Goal: Task Accomplishment & Management: Manage account settings

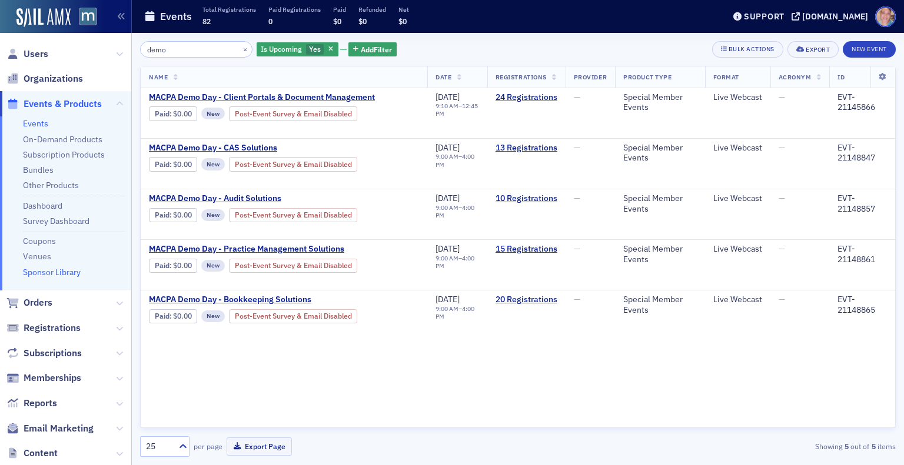
click at [42, 273] on link "Sponsor Library" at bounding box center [52, 272] width 58 height 11
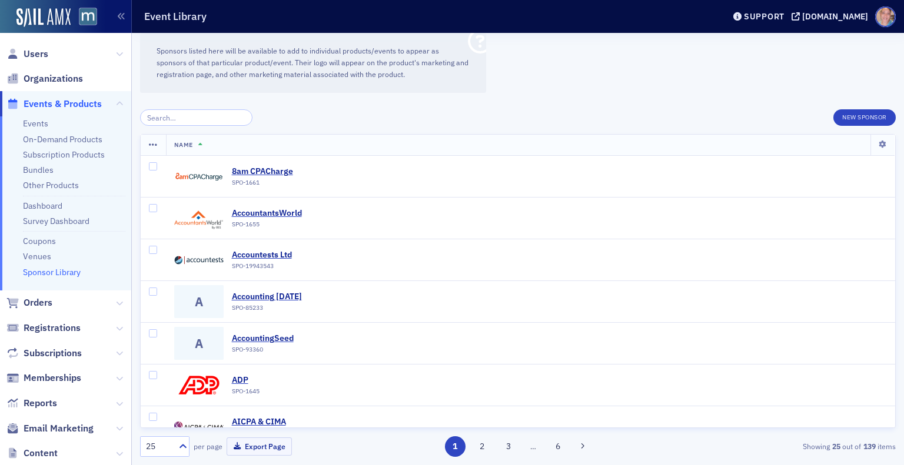
click at [172, 118] on input "search" at bounding box center [196, 117] width 112 height 16
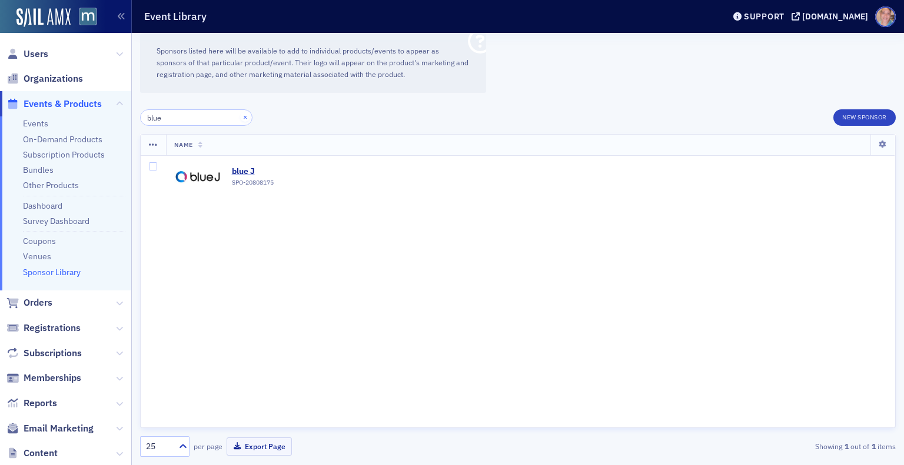
type input "blue"
click at [240, 116] on button "×" at bounding box center [245, 117] width 11 height 11
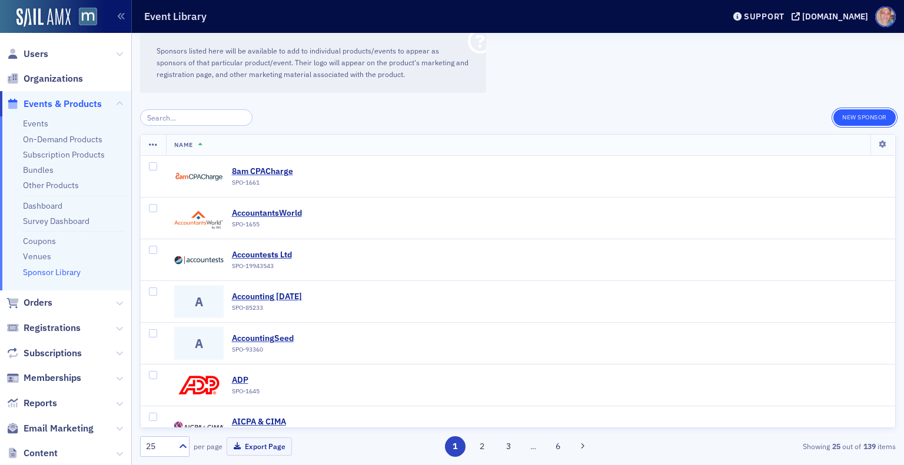
click at [863, 115] on button "New Sponsor" at bounding box center [864, 117] width 62 height 16
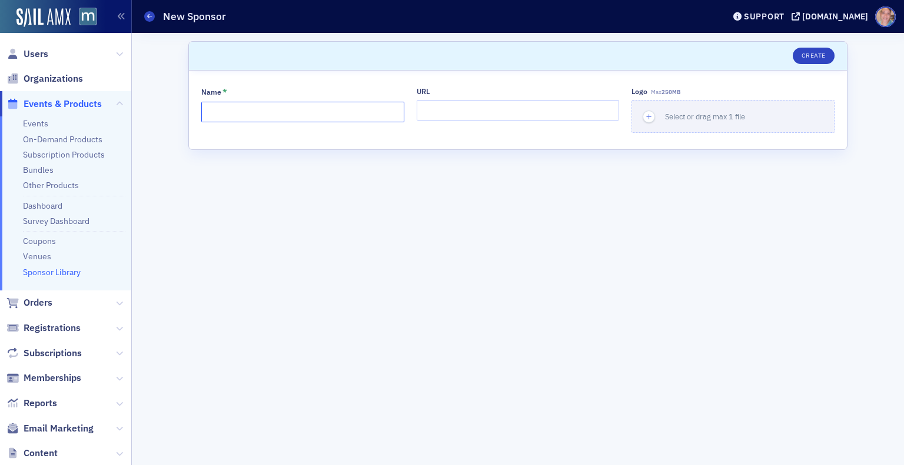
click at [262, 108] on input "Name *" at bounding box center [302, 112] width 203 height 21
type input "BlueLion 1031"
paste input "[URL][DOMAIN_NAME]"
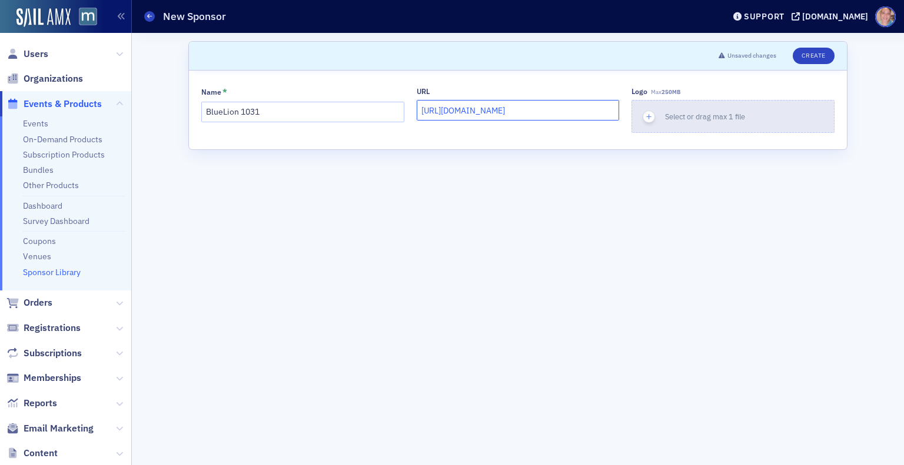
type input "https://bluelion1031.com/"
click at [647, 115] on icon "button" at bounding box center [649, 117] width 11 height 11
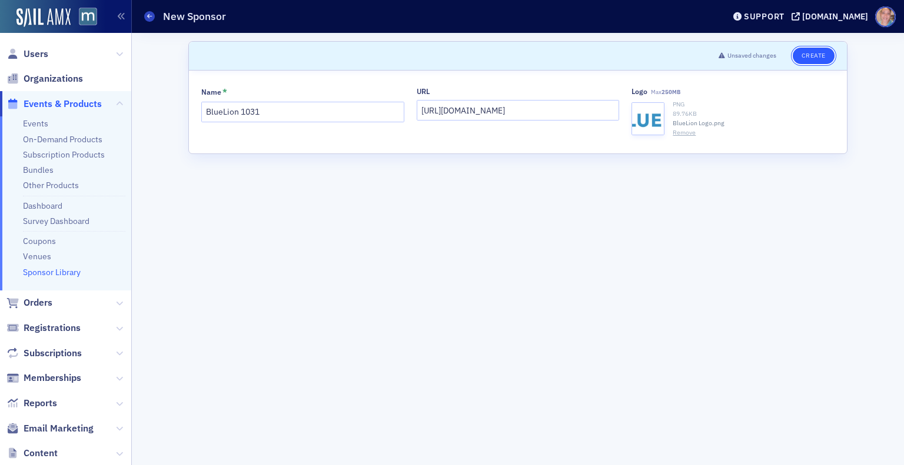
click at [815, 51] on button "Create" at bounding box center [814, 56] width 42 height 16
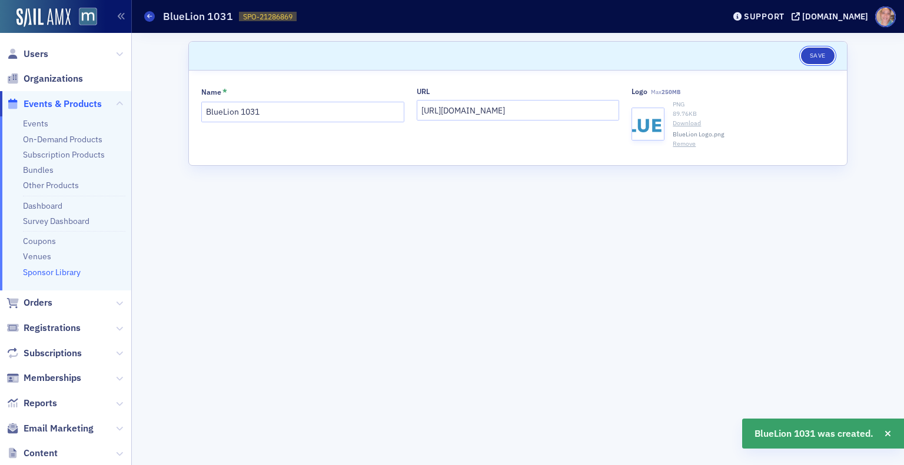
click at [815, 51] on button "Save" at bounding box center [818, 56] width 34 height 16
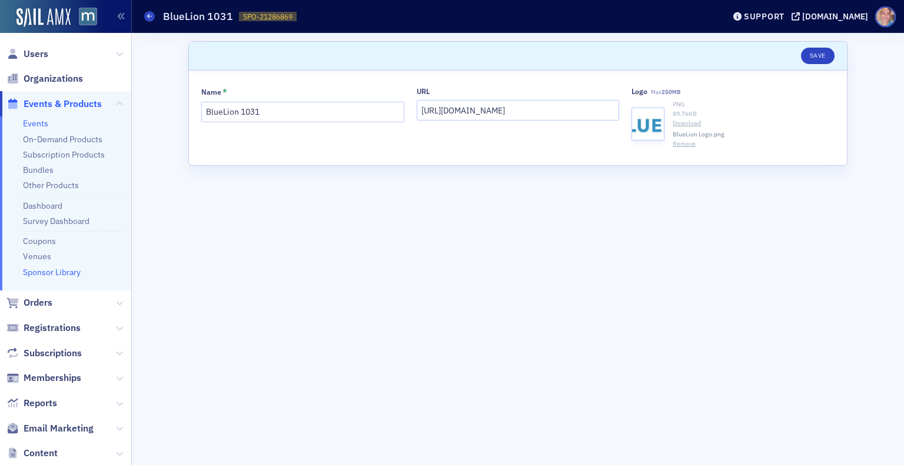
click at [31, 126] on link "Events" at bounding box center [35, 123] width 25 height 11
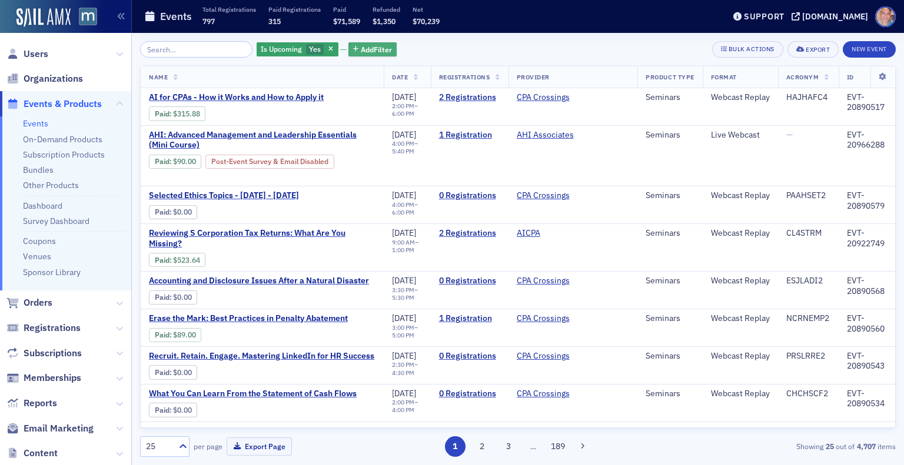
click at [361, 49] on span "Add Filter" at bounding box center [376, 49] width 31 height 11
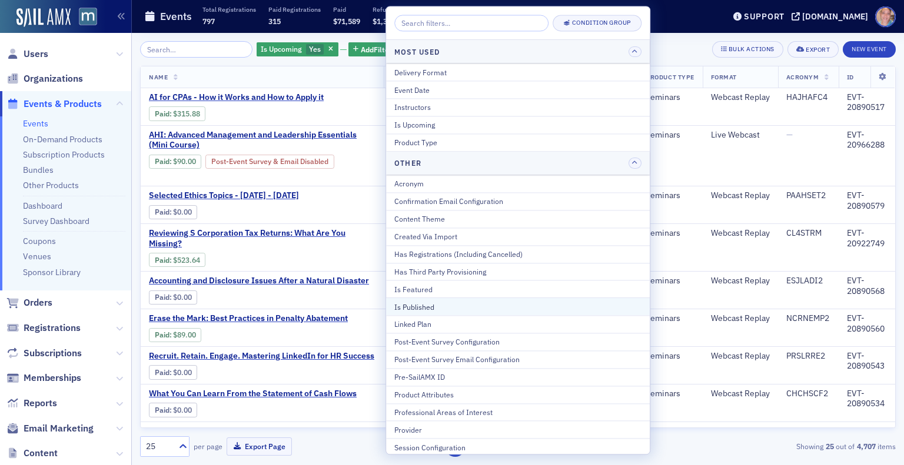
click at [429, 302] on div "Is Published" at bounding box center [517, 307] width 247 height 11
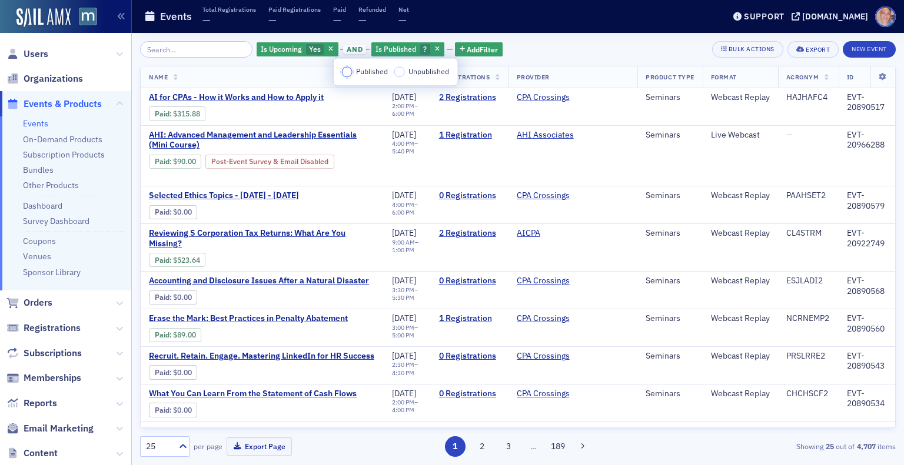
click at [347, 71] on input "Published" at bounding box center [347, 71] width 11 height 10
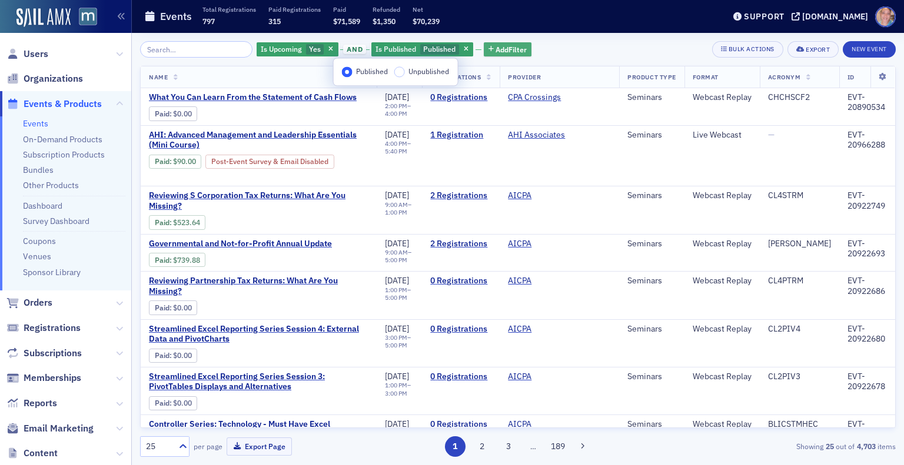
click at [495, 48] on span "Add Filter" at bounding box center [510, 49] width 31 height 11
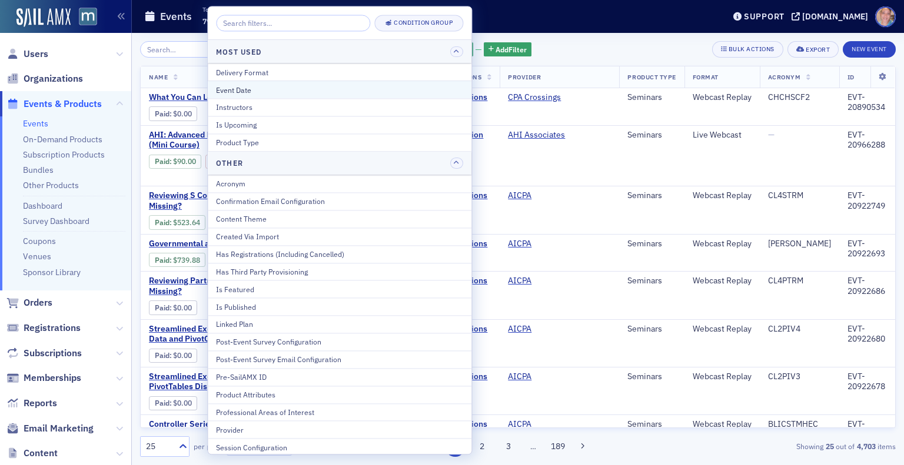
click at [259, 88] on div "Event Date" at bounding box center [339, 90] width 247 height 11
select select "7"
select select "2025"
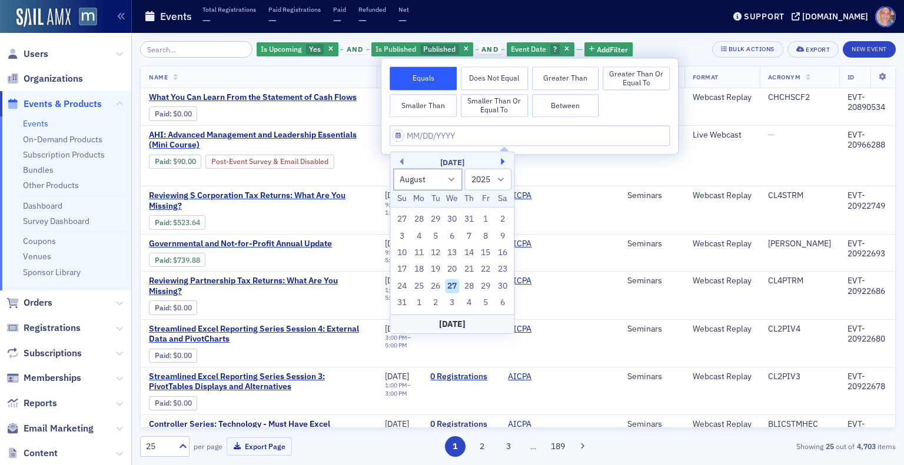
click at [502, 159] on button "Next Month" at bounding box center [504, 161] width 7 height 7
select select "8"
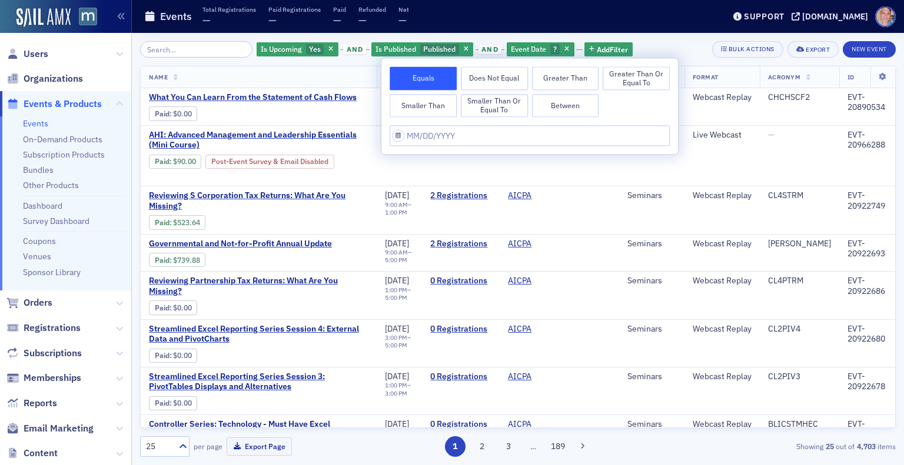
click at [564, 104] on button "Between" at bounding box center [565, 106] width 67 height 24
select select "7"
select select "2025"
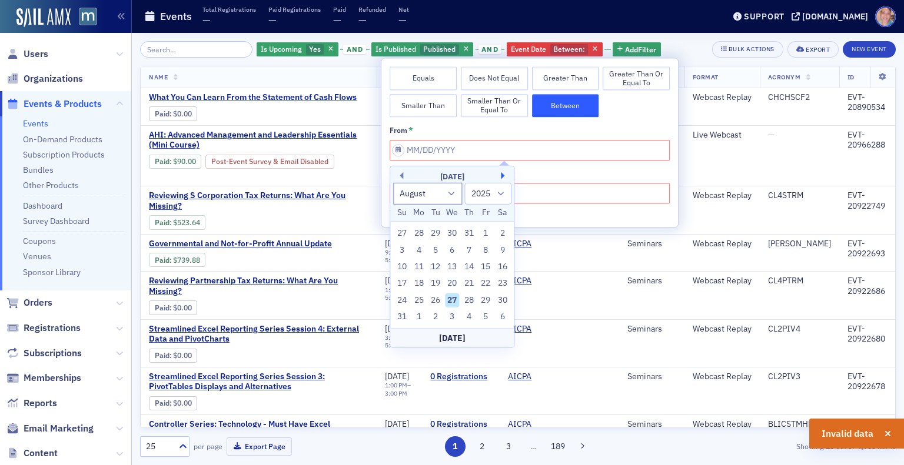
click at [505, 176] on button "Next Month" at bounding box center [504, 175] width 7 height 7
select select "10"
click at [420, 284] on div "17" at bounding box center [419, 284] width 14 height 14
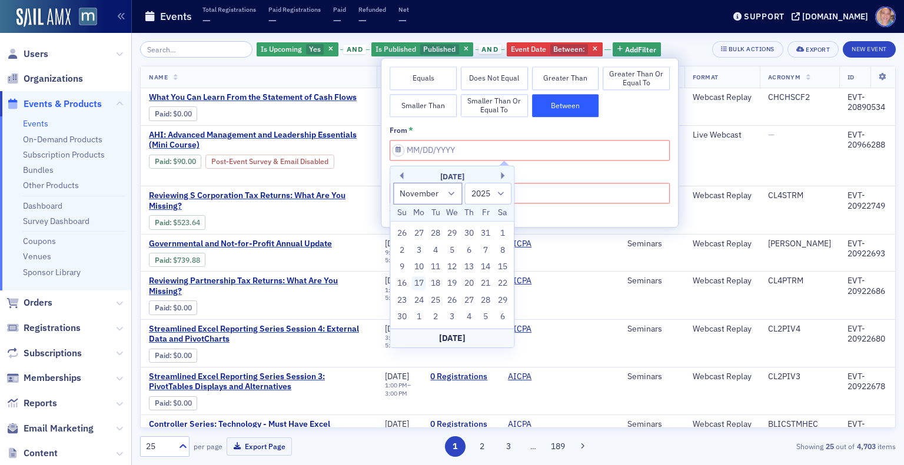
type input "11/17/2025"
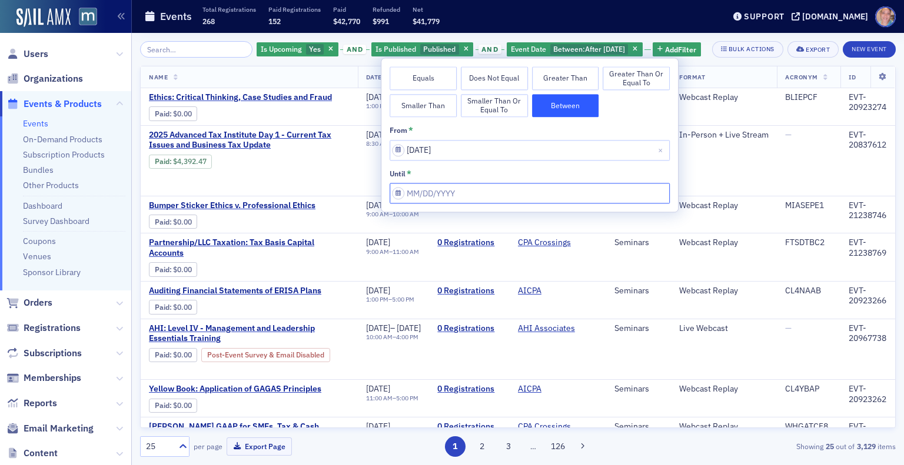
select select "10"
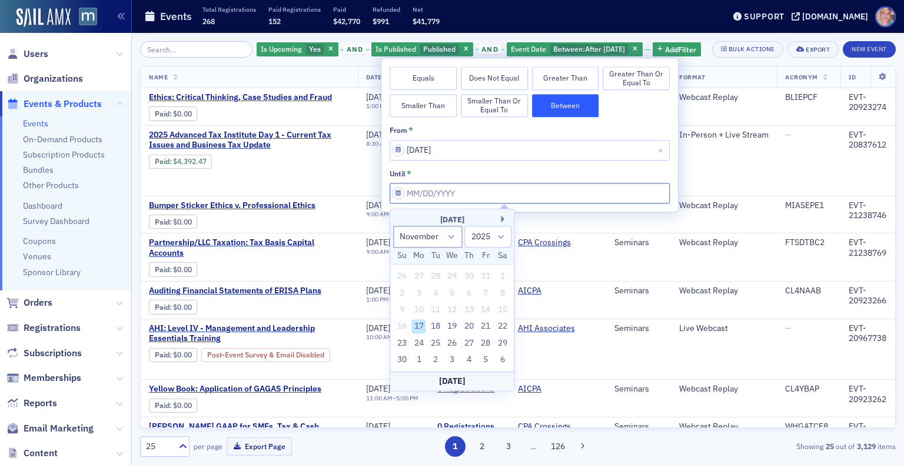
click at [459, 194] on input "from *" at bounding box center [529, 194] width 280 height 21
click at [485, 325] on div "21" at bounding box center [485, 327] width 14 height 14
type input "11/21/2025"
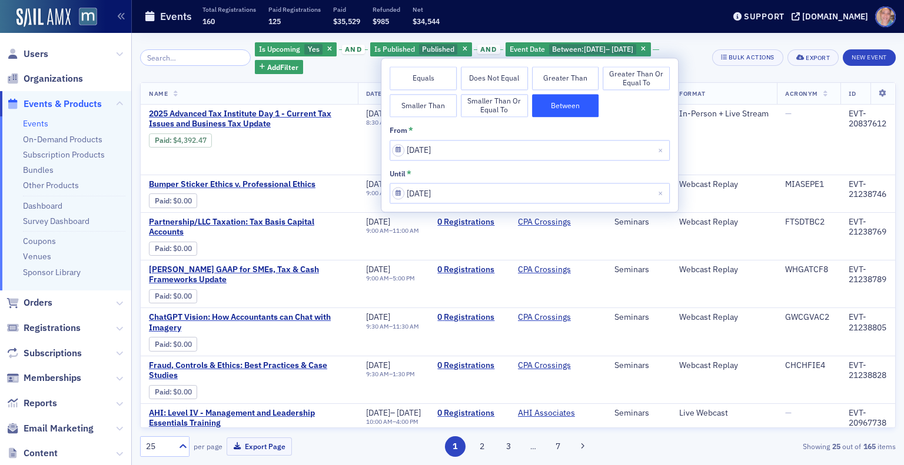
click at [691, 48] on div "Is Upcoming Yes and Is Published Published and Event Date Between : 11/17/2025 …" at bounding box center [479, 57] width 448 height 33
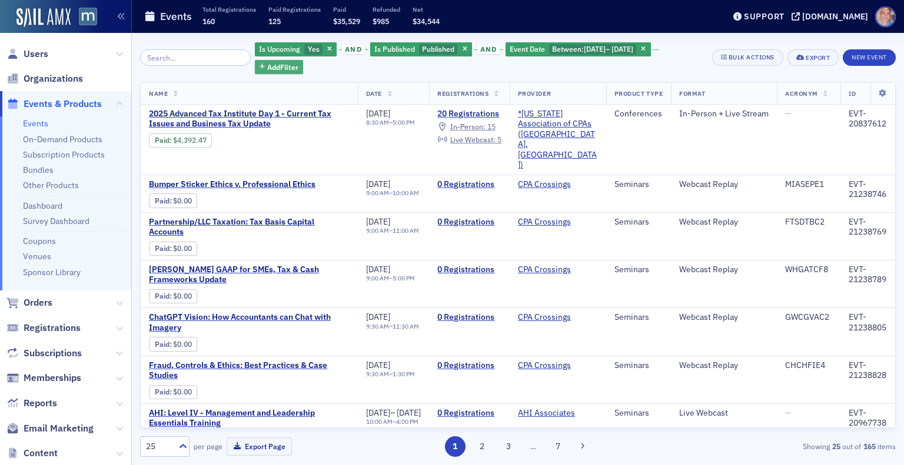
click at [267, 64] on span "Add Filter" at bounding box center [282, 67] width 31 height 11
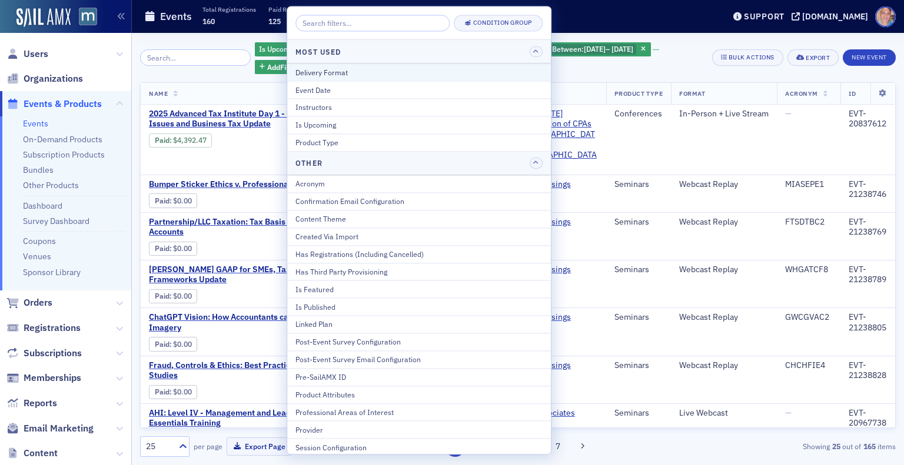
click at [348, 72] on div "Delivery Format" at bounding box center [418, 72] width 247 height 11
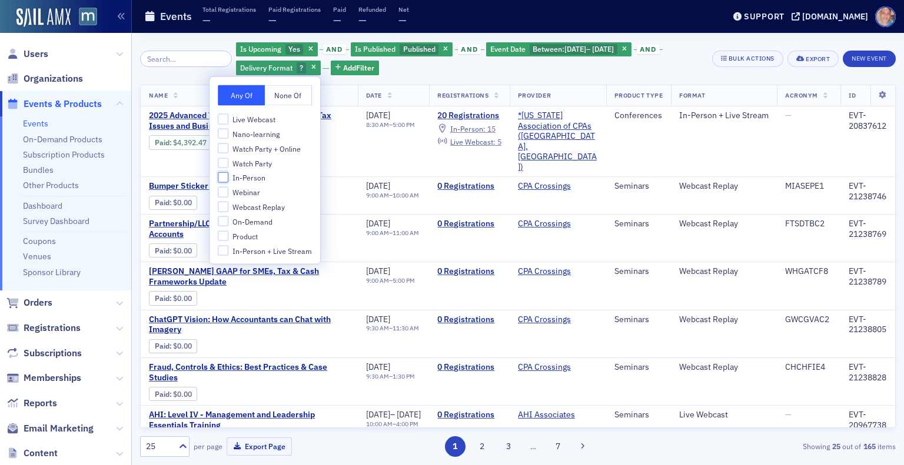
click at [222, 177] on input "In-Person" at bounding box center [223, 177] width 11 height 11
checkbox input "true"
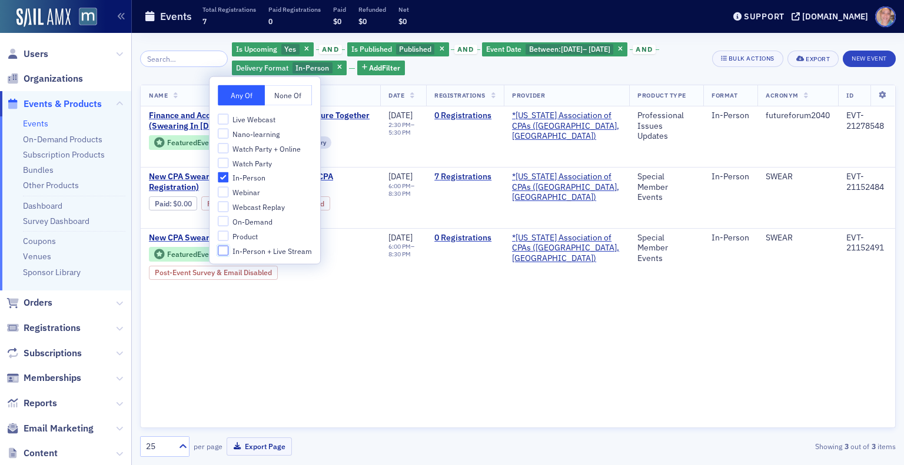
click at [220, 253] on input "In-Person + Live Stream" at bounding box center [223, 250] width 11 height 11
checkbox input "true"
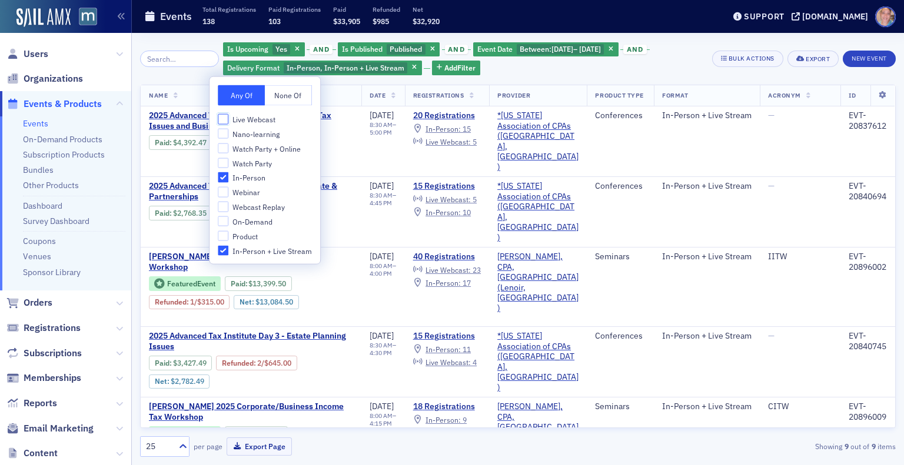
click at [222, 118] on input "Live Webcast" at bounding box center [223, 119] width 11 height 11
checkbox input "true"
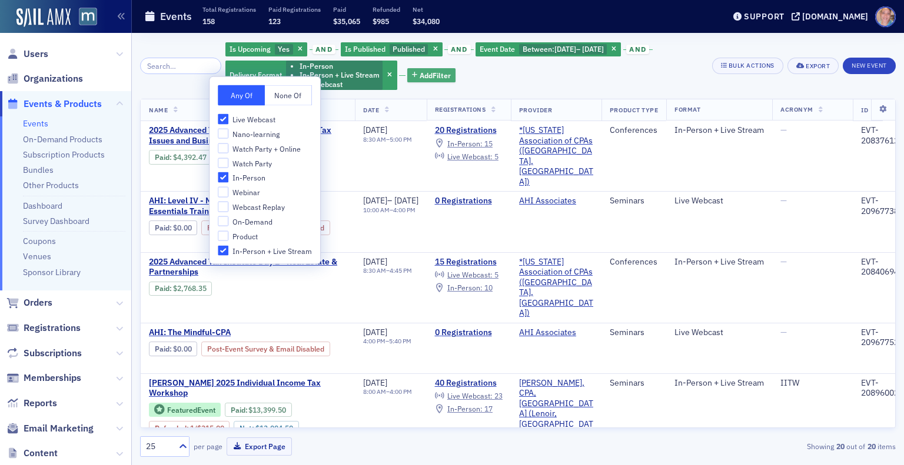
click at [421, 71] on span "Add Filter" at bounding box center [434, 75] width 31 height 11
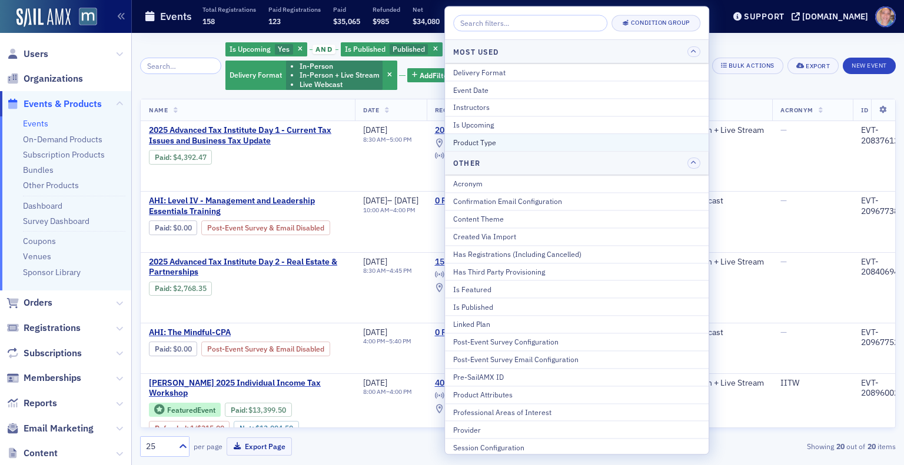
click at [509, 134] on button "Product Type" at bounding box center [577, 143] width 264 height 18
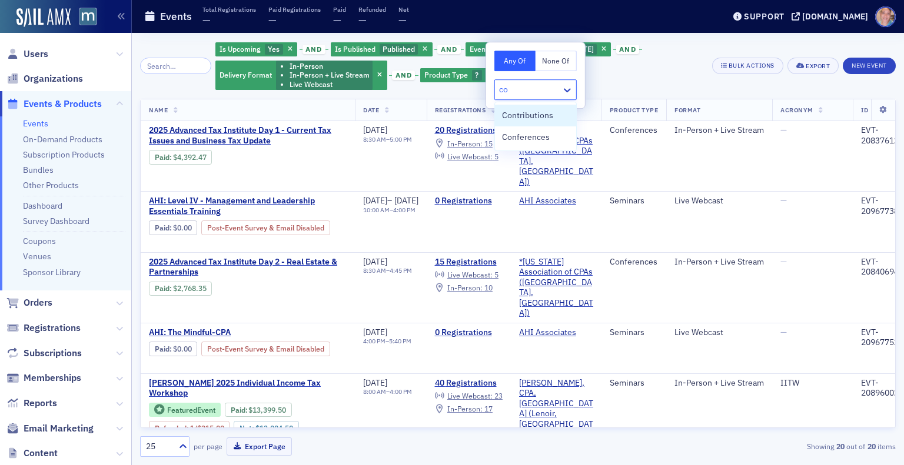
type input "con"
click at [528, 135] on span "Conferences" at bounding box center [526, 137] width 48 height 12
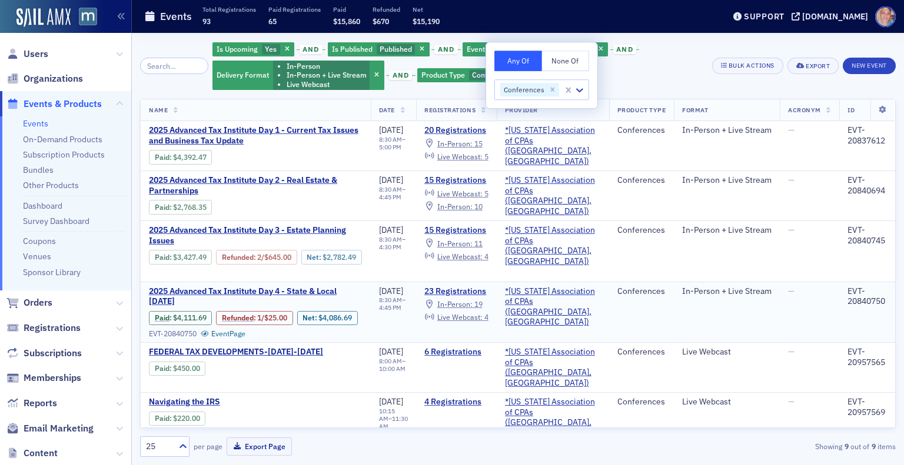
scroll to position [141, 0]
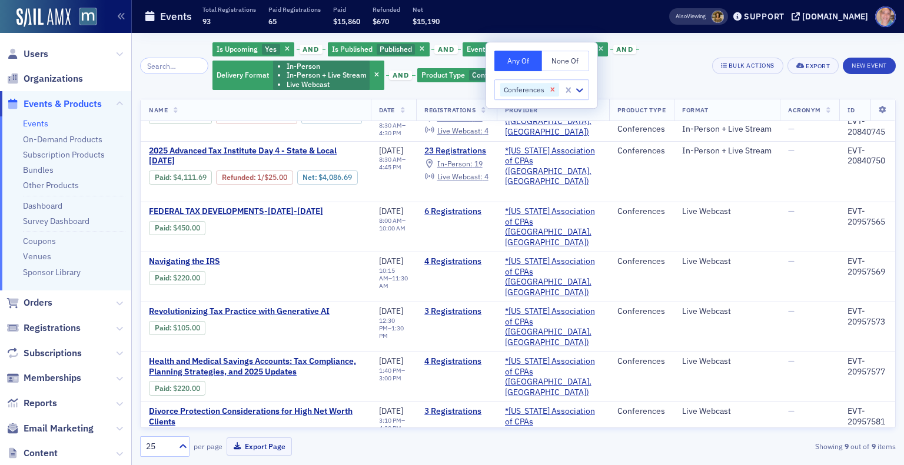
click at [551, 91] on icon "Remove Conferences" at bounding box center [553, 90] width 4 height 4
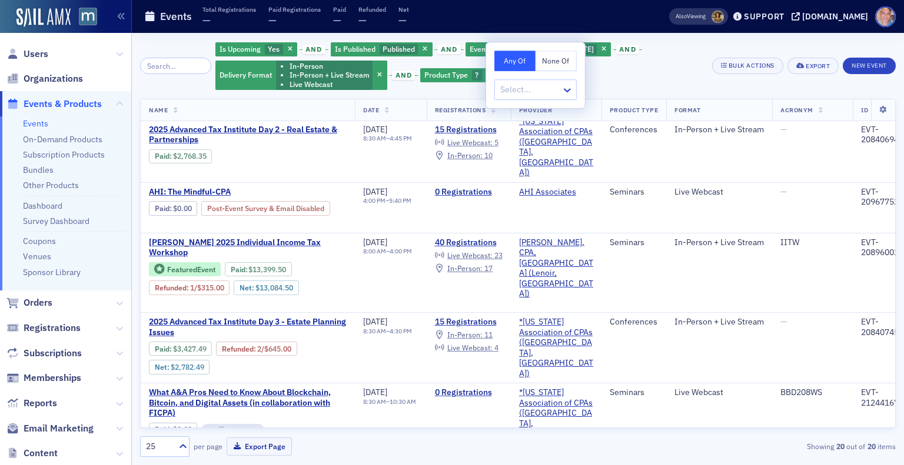
click at [612, 70] on div "Is Upcoming Yes and Is Published Published and Event Date Between : 11/17/2025 …" at bounding box center [459, 65] width 488 height 49
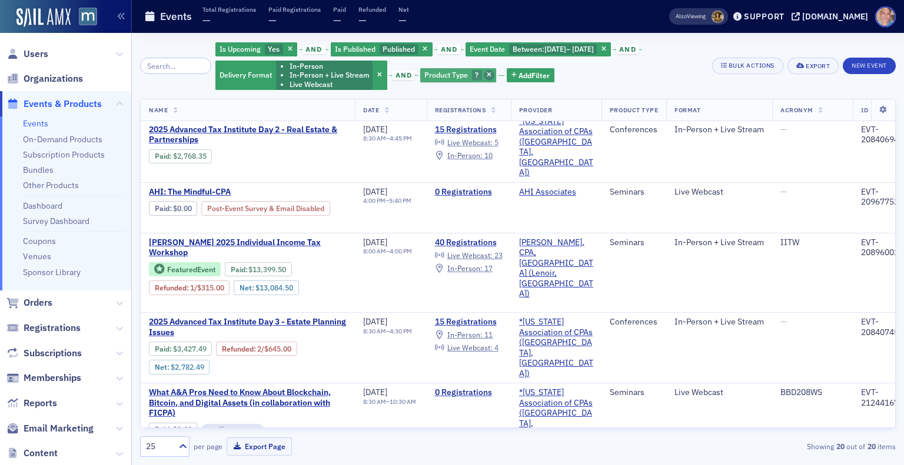
click at [484, 75] on span "button" at bounding box center [489, 75] width 11 height 11
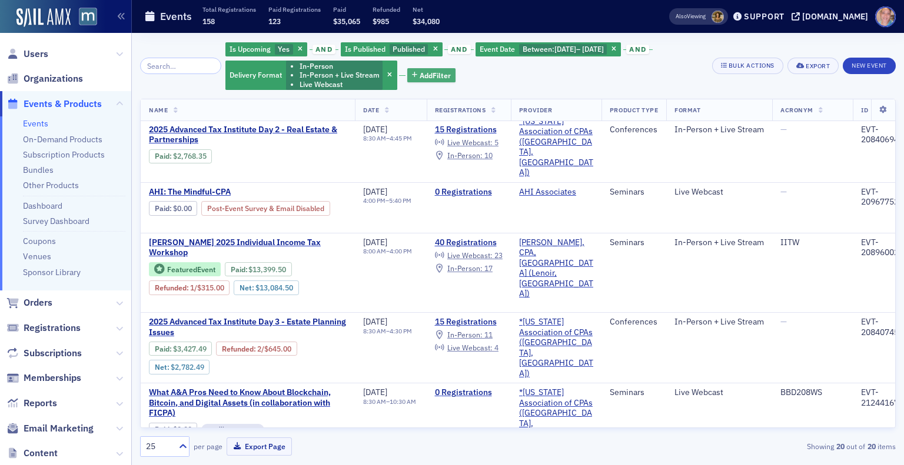
click at [419, 76] on span "Add Filter" at bounding box center [434, 75] width 31 height 11
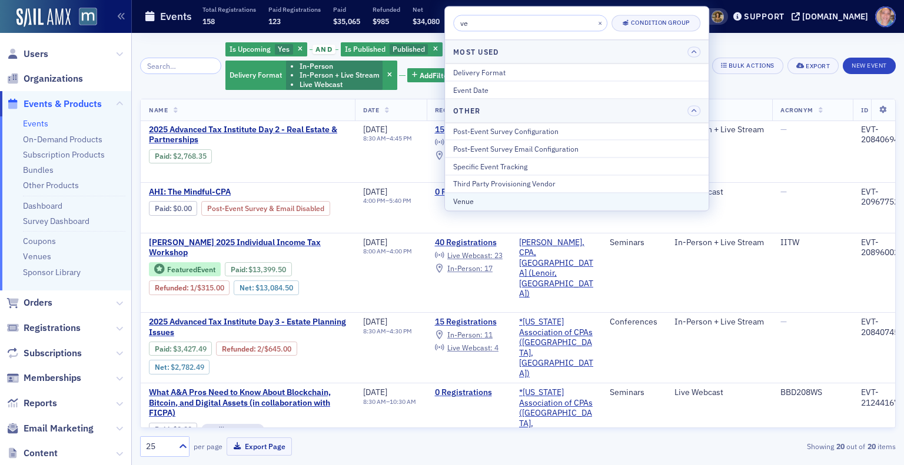
type input "ve"
click at [480, 199] on div "Venue" at bounding box center [576, 202] width 247 height 11
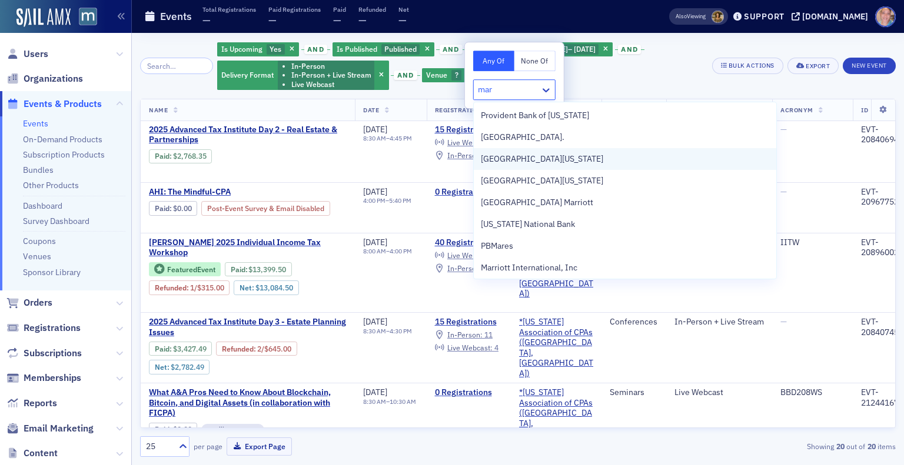
type input "mart"
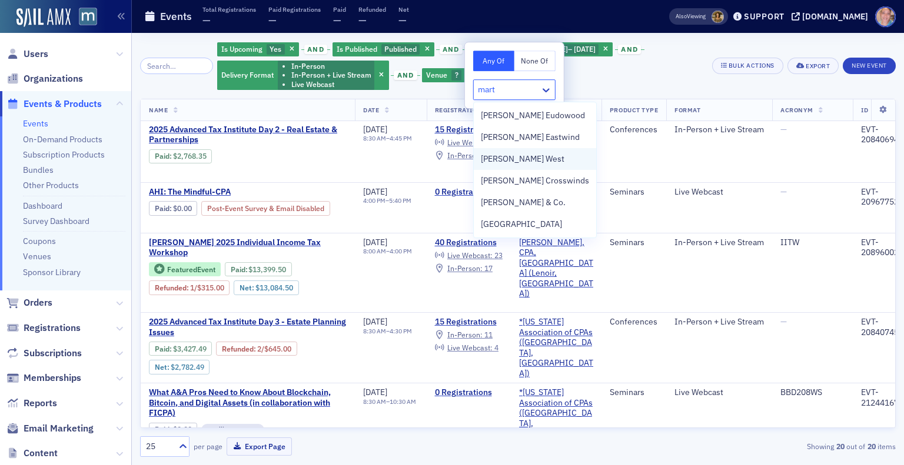
click at [527, 158] on span "[PERSON_NAME] West" at bounding box center [523, 159] width 84 height 12
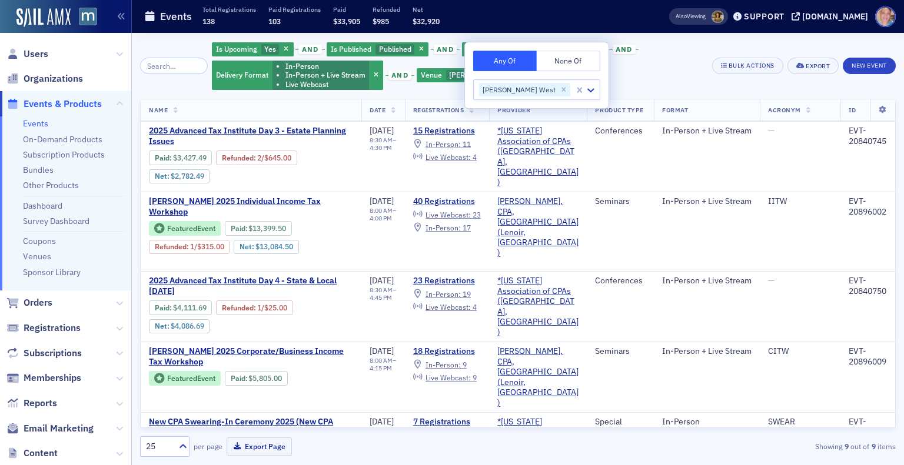
click at [644, 67] on div "Is Upcoming Yes and Is Published Published and Event Date Between : 11/17/2025 …" at bounding box center [458, 65] width 492 height 49
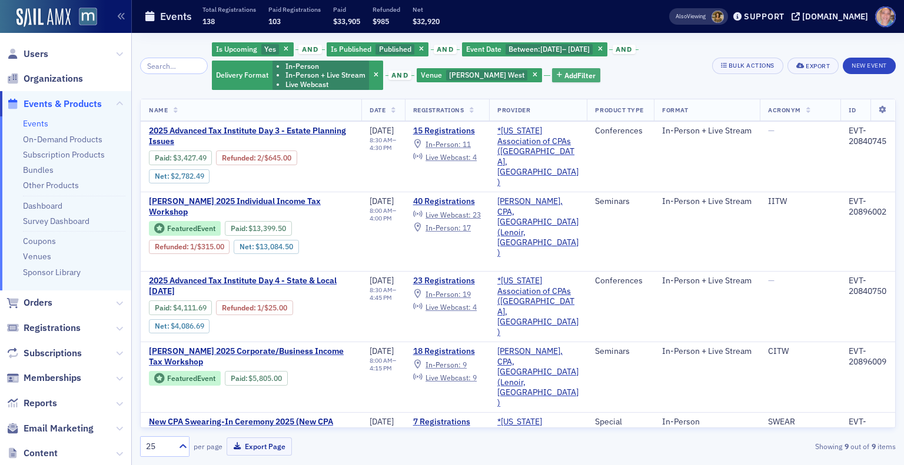
click at [564, 71] on span "Add Filter" at bounding box center [579, 75] width 31 height 11
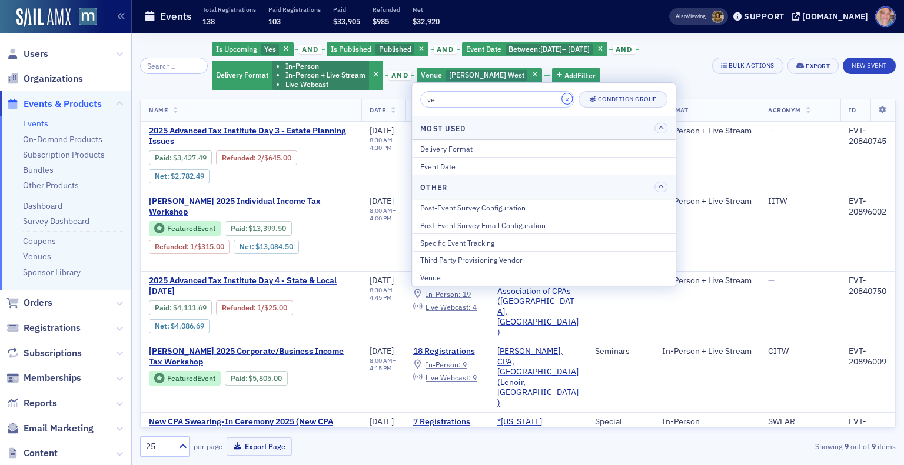
click at [562, 99] on button "×" at bounding box center [567, 99] width 11 height 11
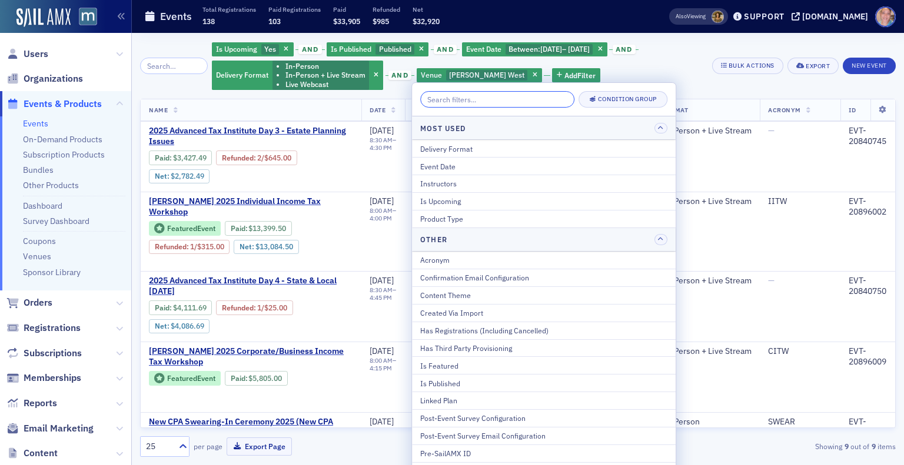
click at [539, 101] on input "search" at bounding box center [497, 99] width 154 height 16
click at [461, 217] on div "Product Type" at bounding box center [543, 219] width 247 height 11
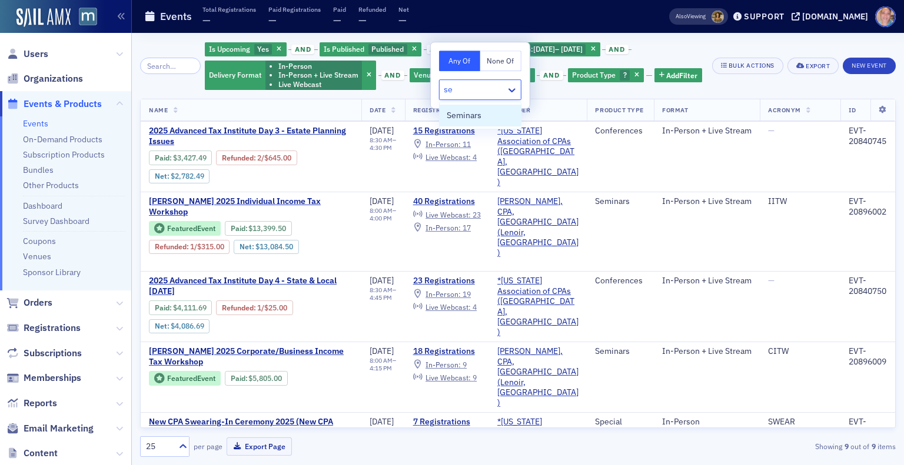
type input "sem"
click at [482, 116] on div "Seminars" at bounding box center [480, 115] width 67 height 12
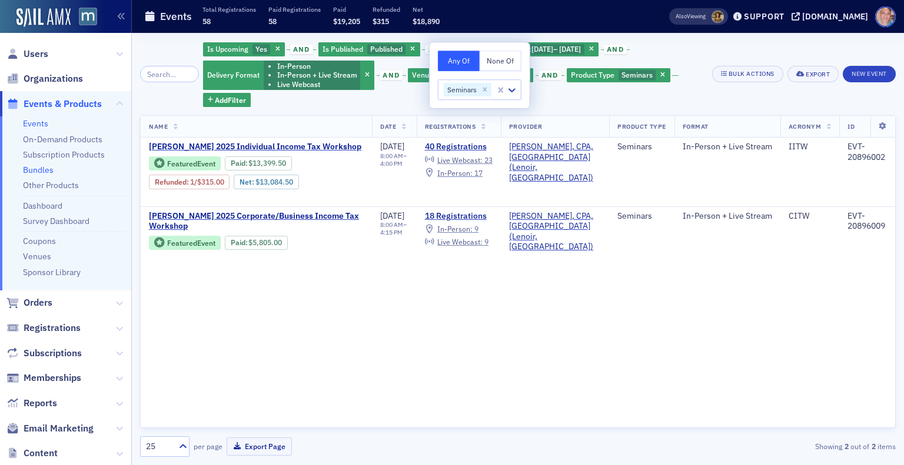
click at [44, 167] on link "Bundles" at bounding box center [38, 170] width 31 height 11
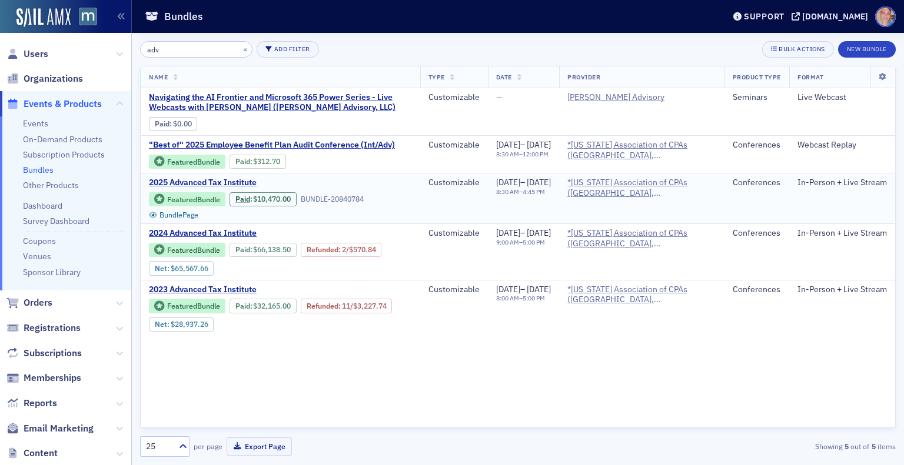
type input "adv"
click at [218, 188] on span "2025 Advanced Tax Institute" at bounding box center [248, 183] width 198 height 11
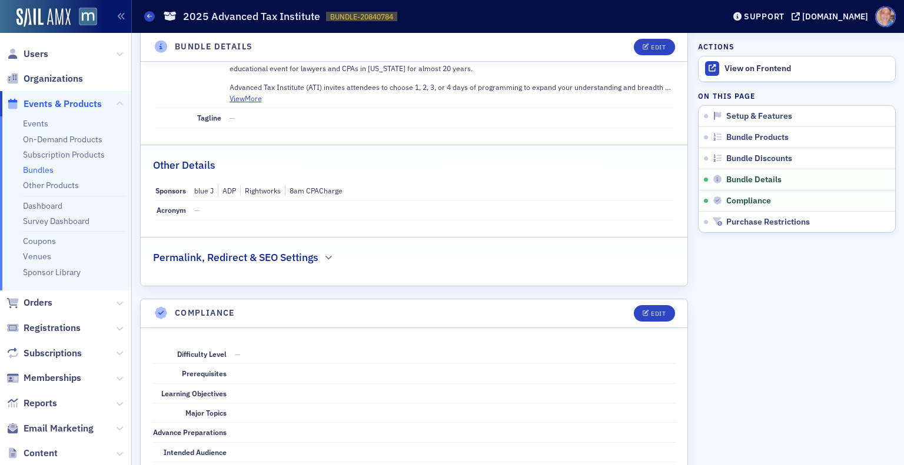
scroll to position [847, 0]
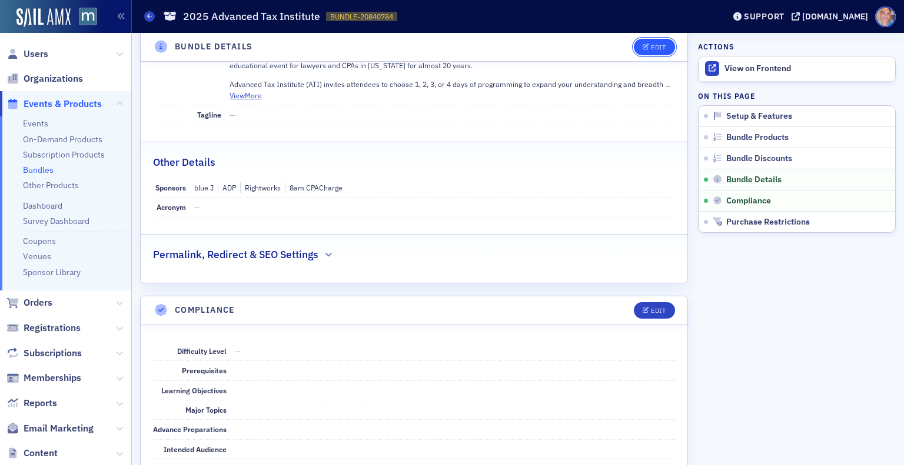
click at [645, 42] on button "Edit" at bounding box center [654, 47] width 41 height 16
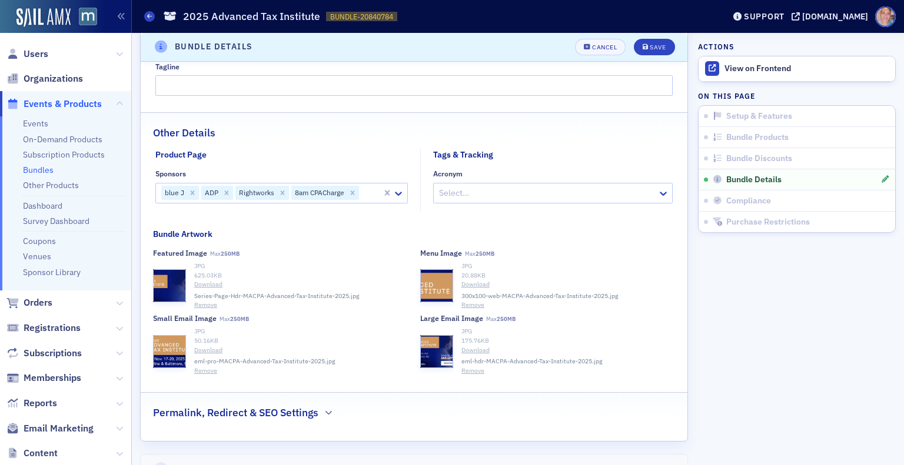
scroll to position [1252, 0]
click at [367, 192] on div at bounding box center [370, 192] width 21 height 15
type input "blu"
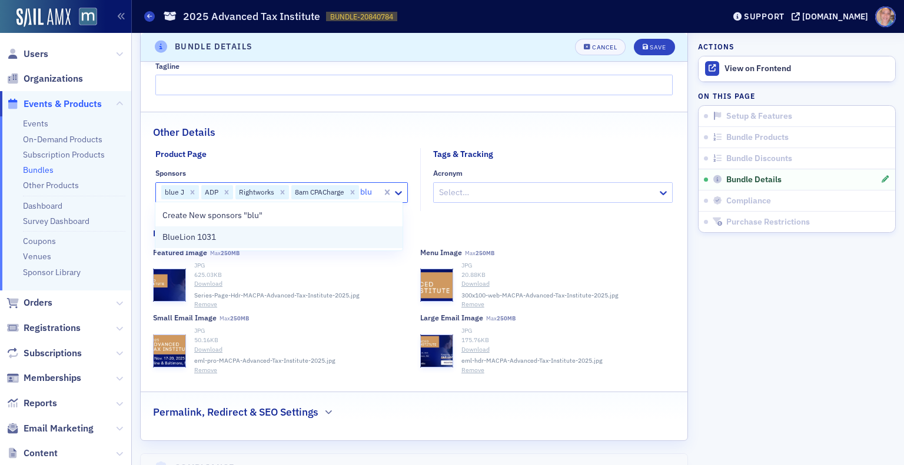
click at [195, 240] on span "BlueLion 1031" at bounding box center [189, 237] width 54 height 12
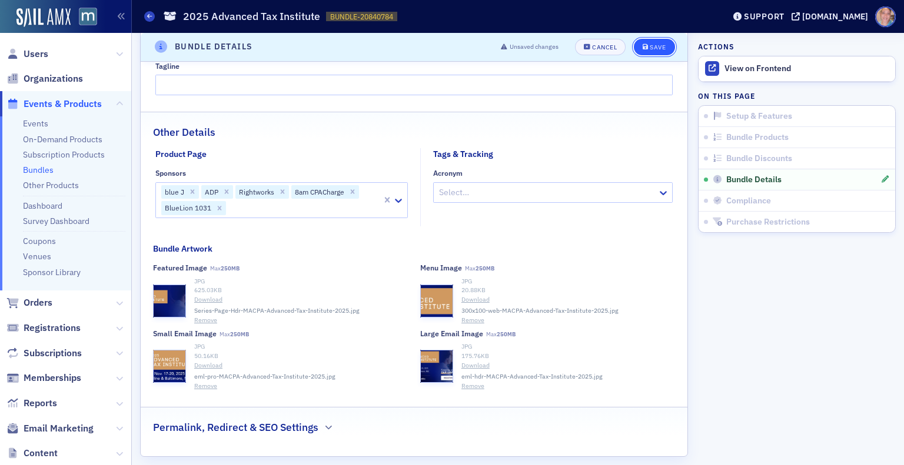
click at [650, 46] on div "Save" at bounding box center [658, 47] width 16 height 6
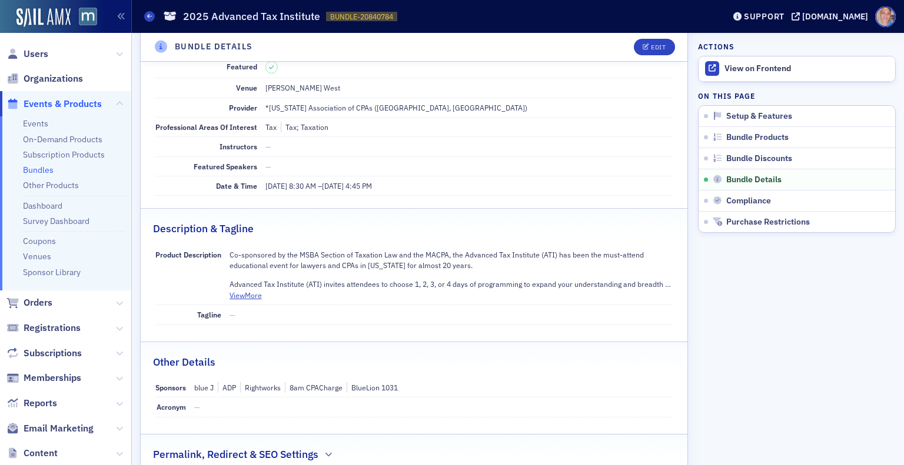
scroll to position [593, 0]
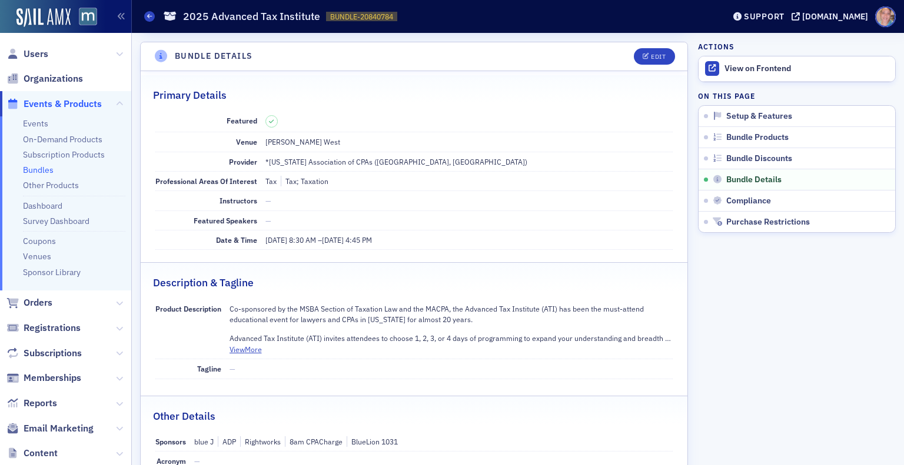
click at [34, 169] on link "Bundles" at bounding box center [38, 170] width 31 height 11
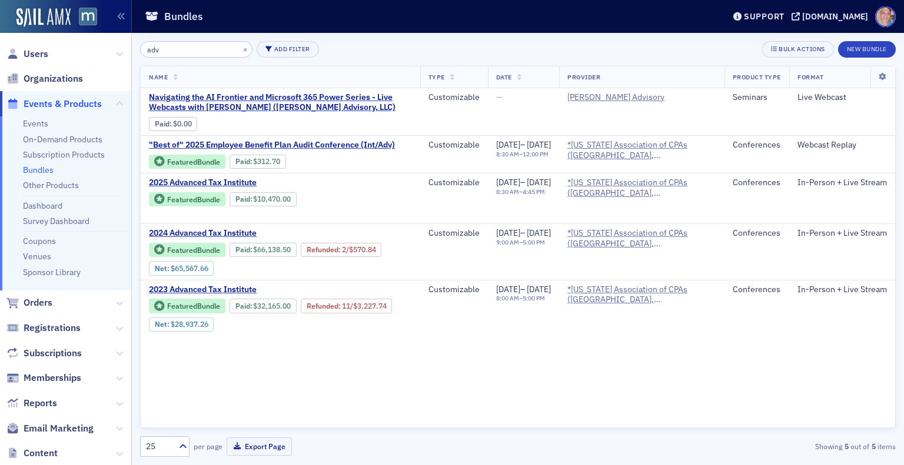
click at [165, 51] on input "adv" at bounding box center [196, 49] width 112 height 16
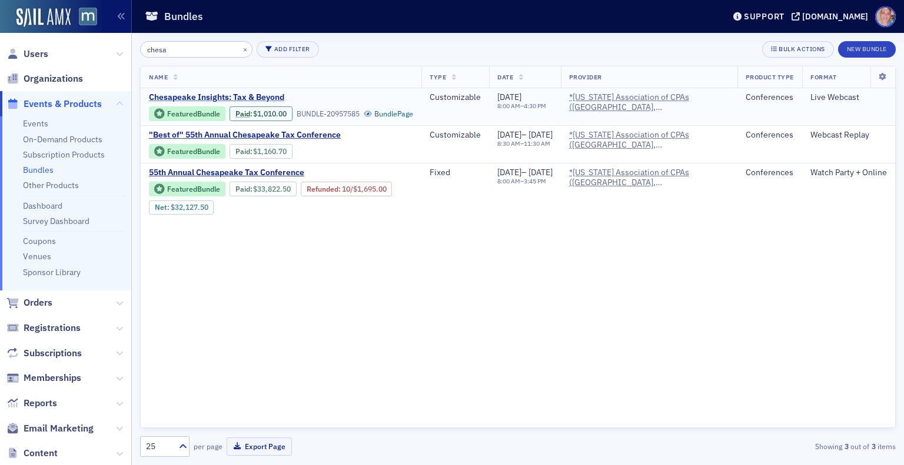
type input "chesa"
click at [221, 94] on span "Chesapeake Insights: Tax & Beyond" at bounding box center [248, 97] width 198 height 11
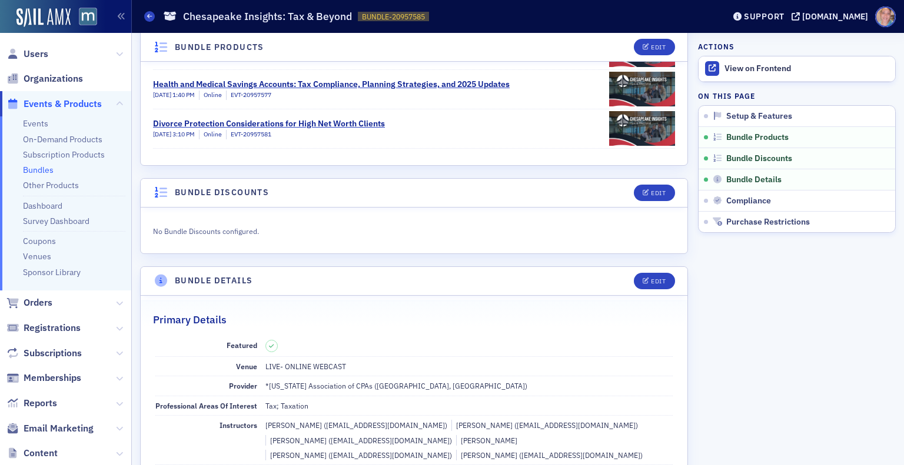
scroll to position [364, 0]
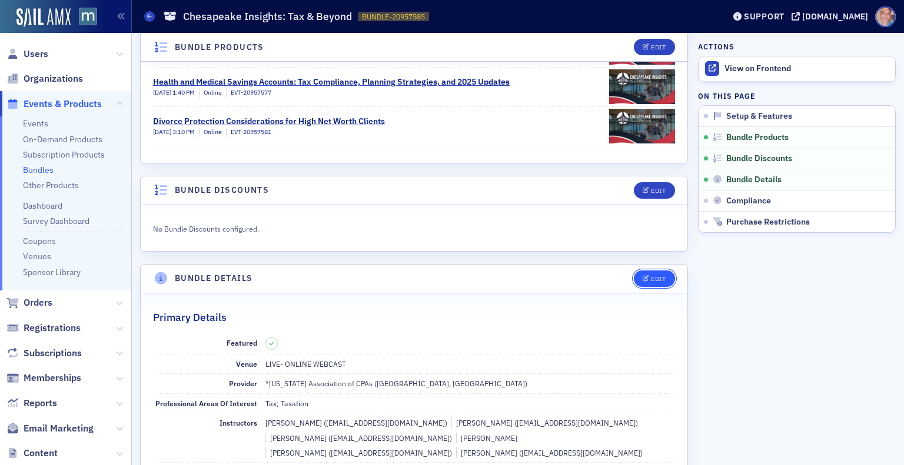
click at [651, 276] on div "Edit" at bounding box center [658, 279] width 15 height 6
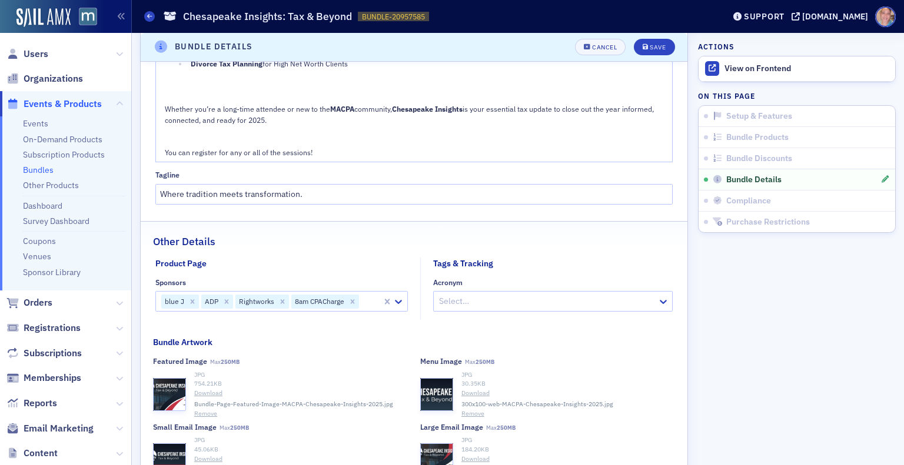
scroll to position [1325, 0]
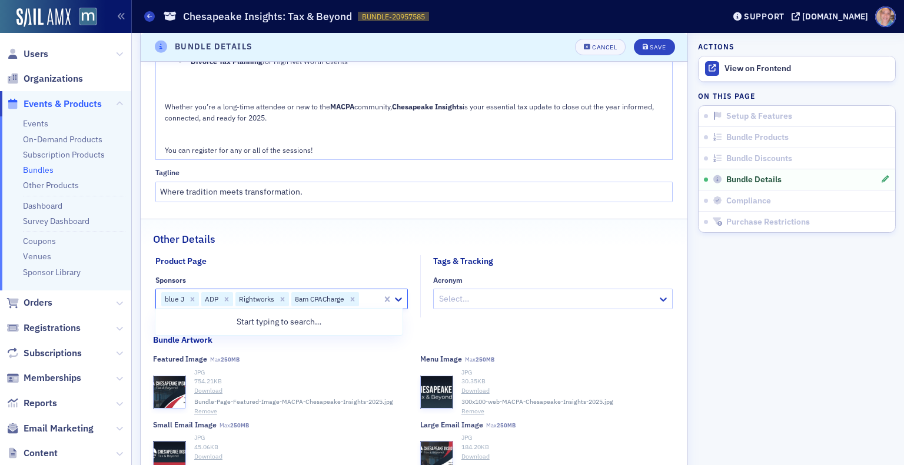
click at [362, 299] on div at bounding box center [370, 299] width 21 height 15
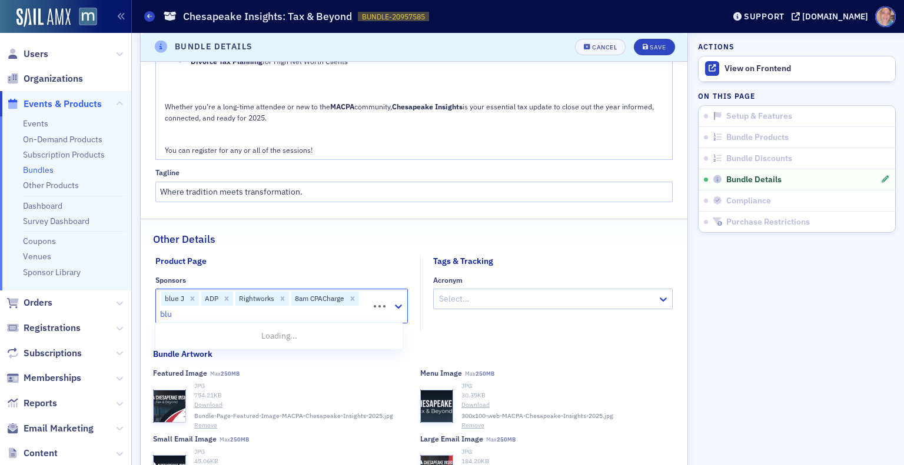
type input "blue"
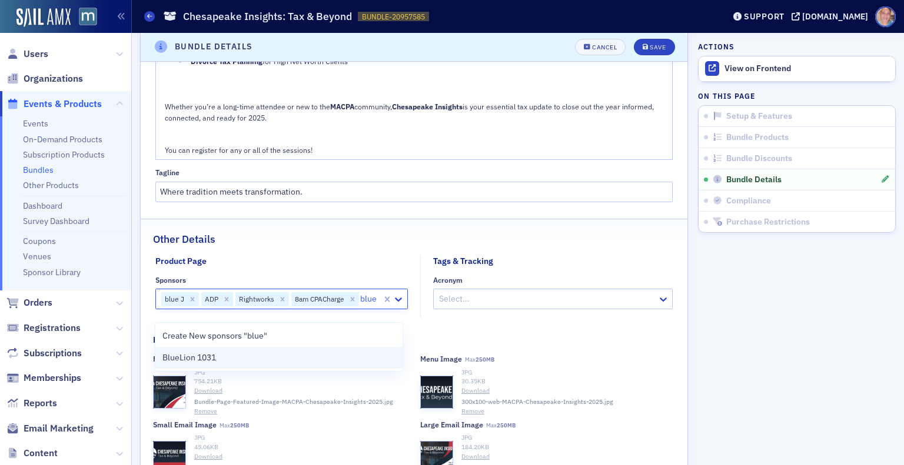
click at [247, 361] on div "BlueLion 1031" at bounding box center [278, 358] width 233 height 12
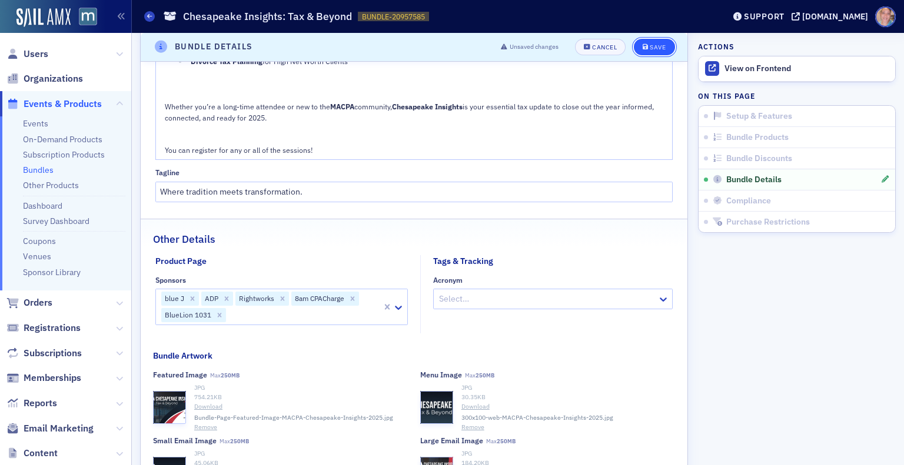
click at [650, 45] on div "Save" at bounding box center [658, 47] width 16 height 6
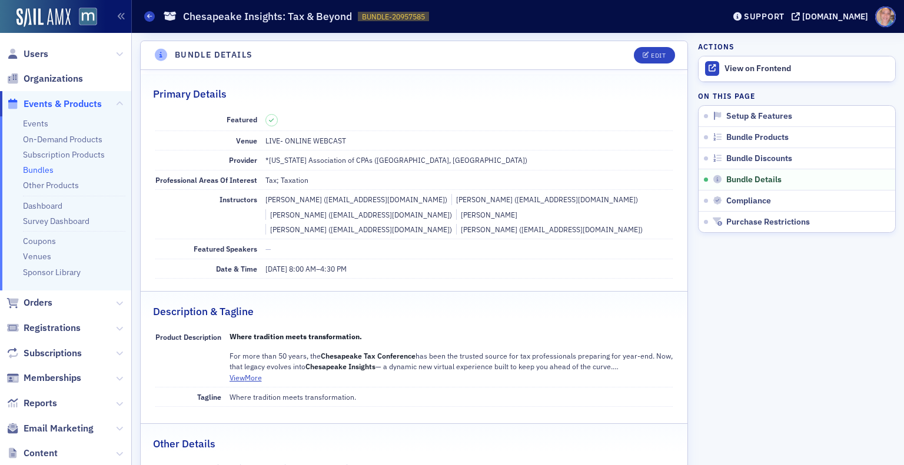
scroll to position [587, 0]
click at [38, 171] on link "Bundles" at bounding box center [38, 170] width 31 height 11
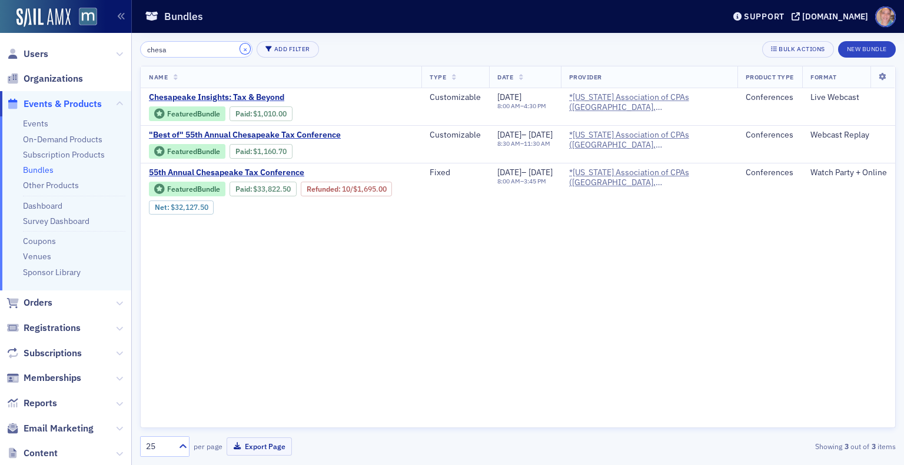
click at [240, 49] on button "×" at bounding box center [245, 49] width 11 height 11
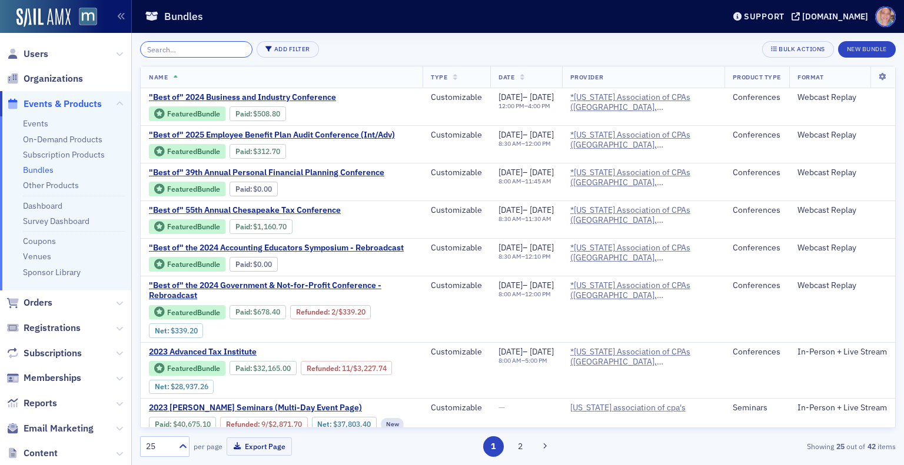
click at [232, 49] on input "search" at bounding box center [196, 49] width 112 height 16
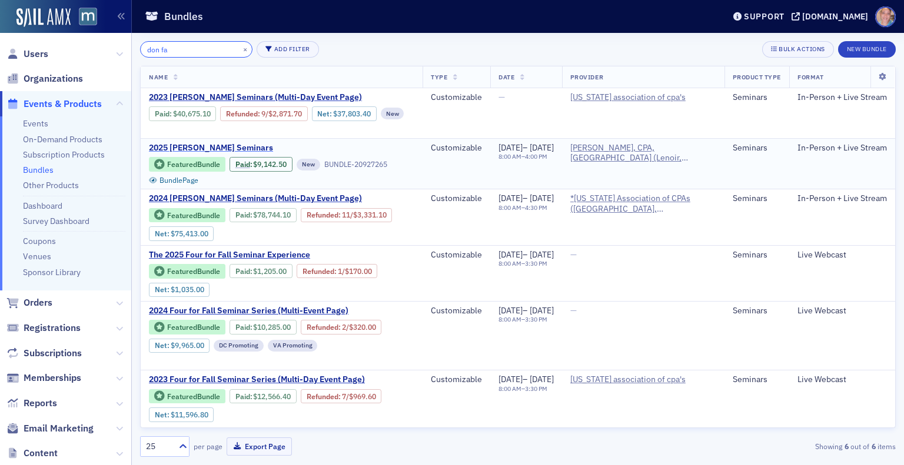
type input "don fa"
click at [199, 146] on span "2025 Don Farmer Seminars" at bounding box center [248, 148] width 198 height 11
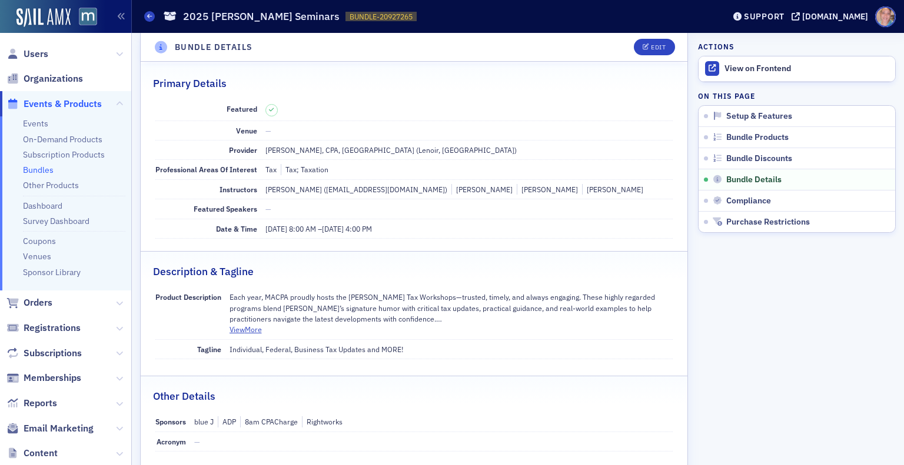
scroll to position [755, 0]
click at [642, 46] on span "Edit" at bounding box center [653, 47] width 23 height 6
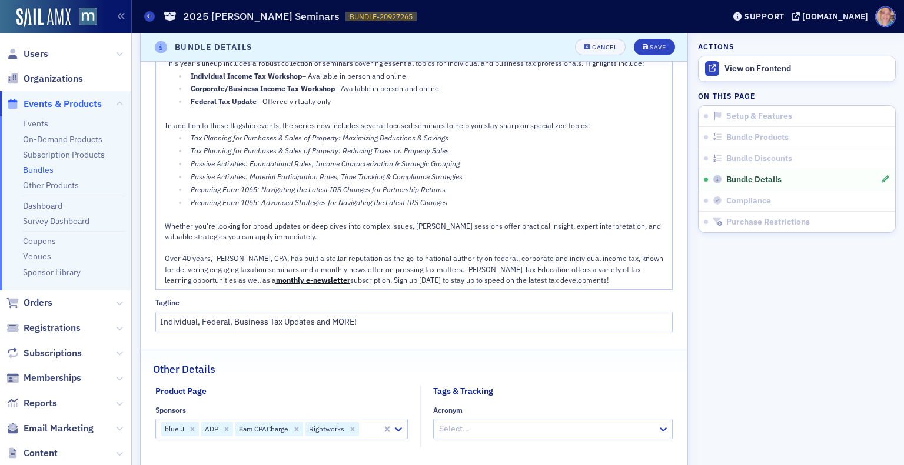
scroll to position [1400, 0]
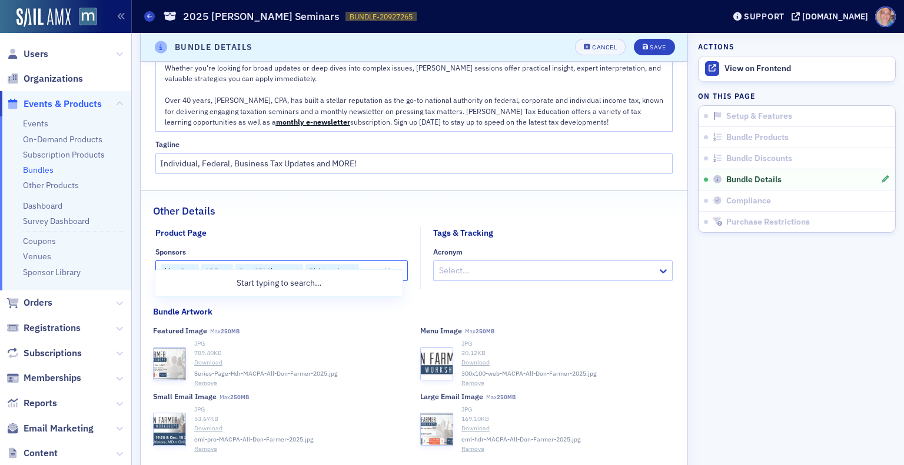
click at [369, 264] on div at bounding box center [370, 271] width 21 height 15
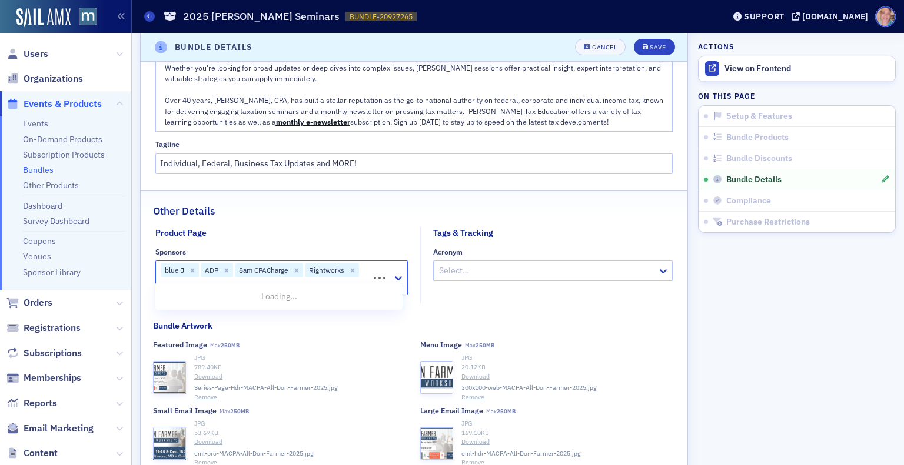
type input "blue"
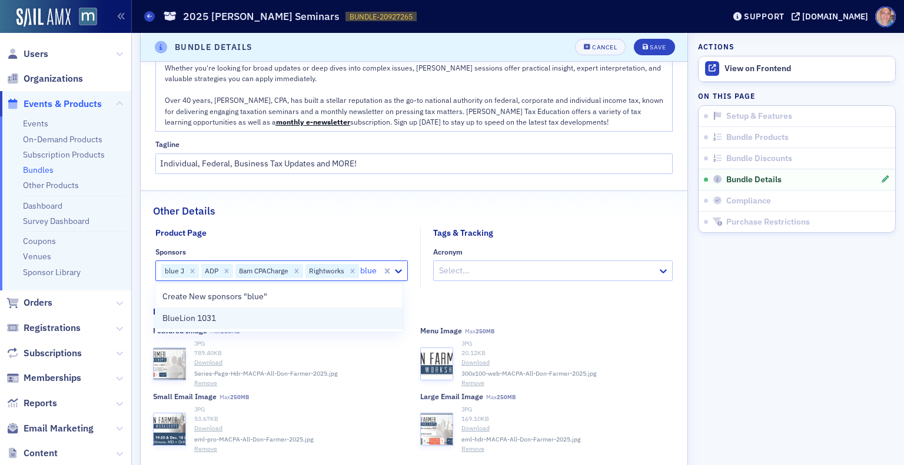
click at [274, 320] on div "BlueLion 1031" at bounding box center [278, 318] width 233 height 12
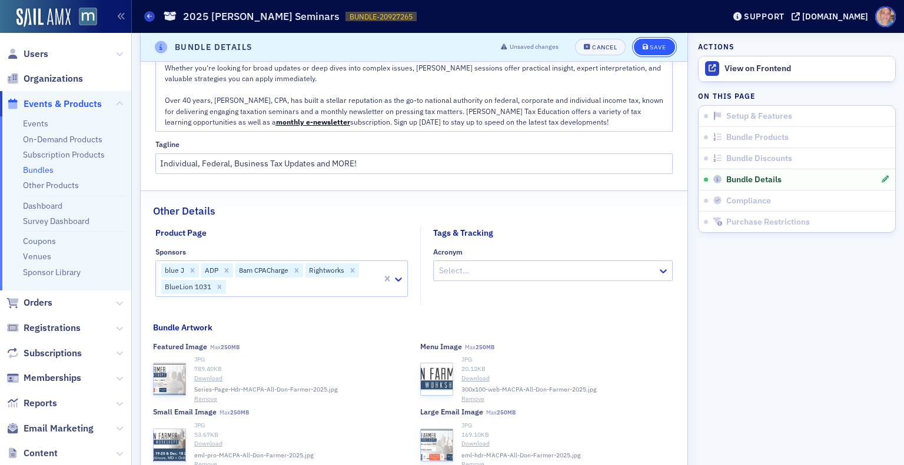
click at [650, 46] on div "Save" at bounding box center [658, 47] width 16 height 6
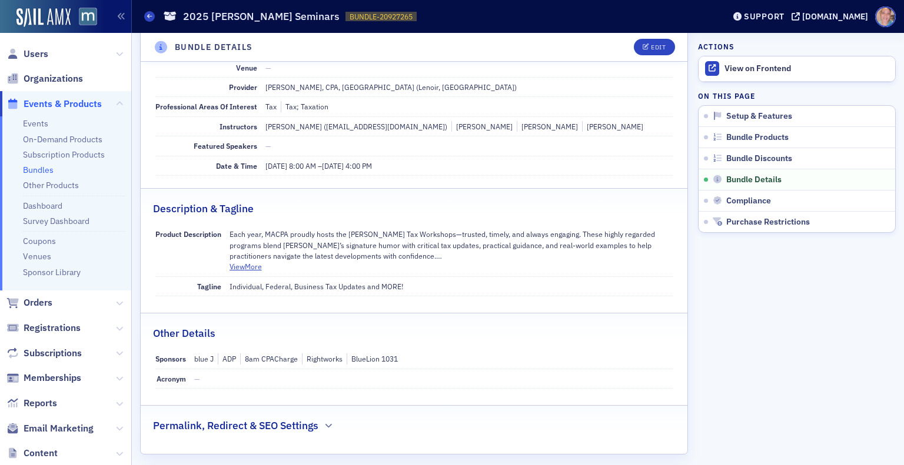
scroll to position [744, 0]
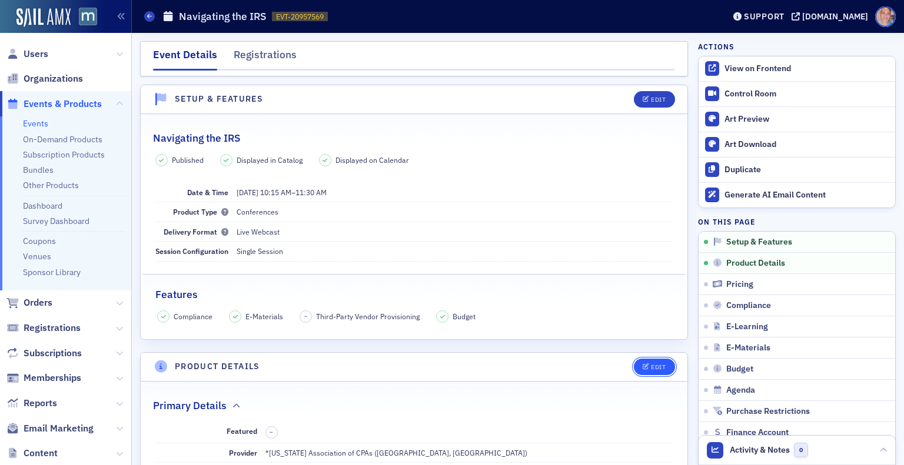
click at [651, 364] on div "Edit" at bounding box center [658, 367] width 15 height 6
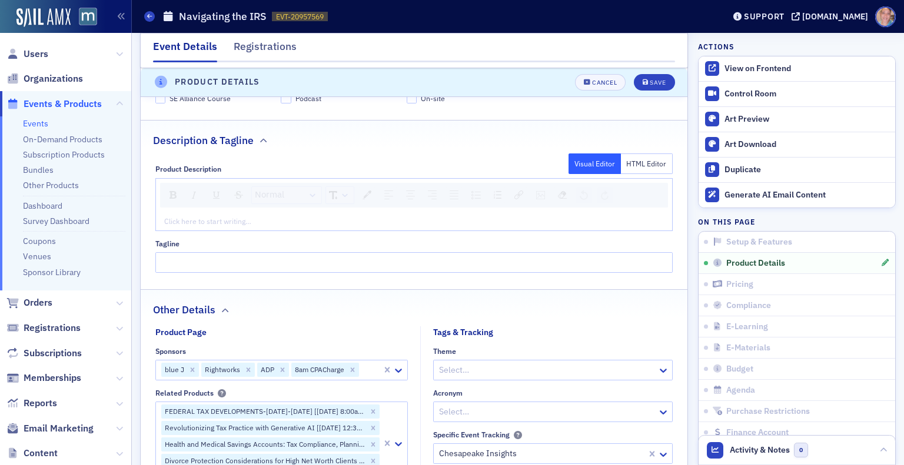
scroll to position [602, 0]
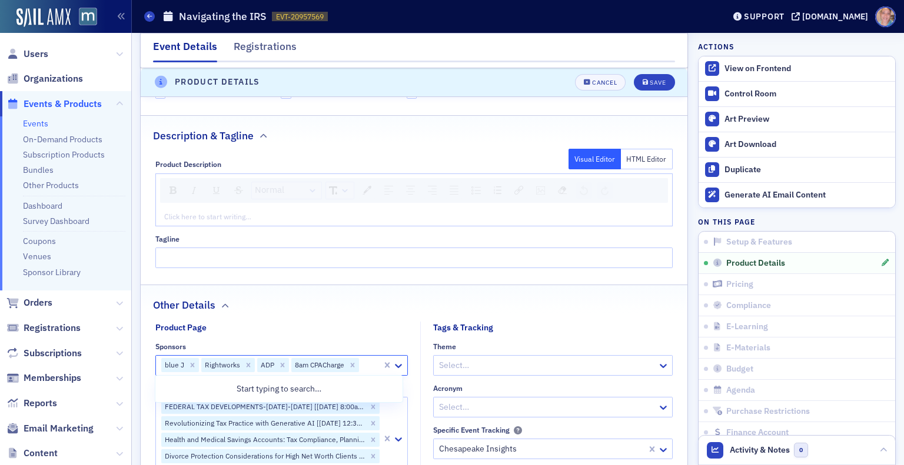
click at [366, 362] on div at bounding box center [370, 365] width 21 height 15
click at [366, 362] on div "blue J Rightworks ADP 8am CPACharge b" at bounding box center [281, 365] width 252 height 21
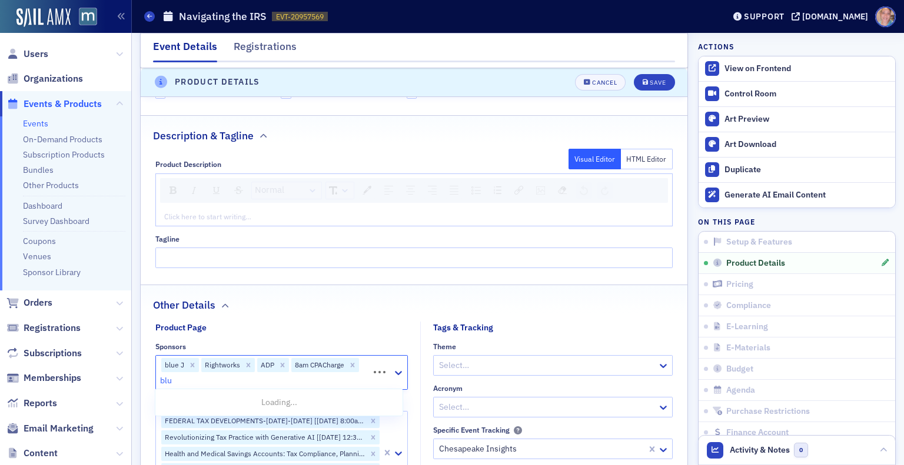
type input "blue"
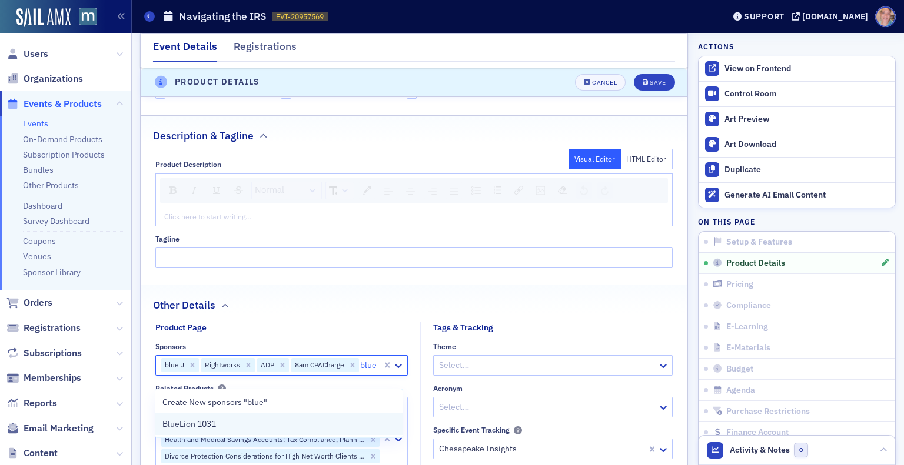
click at [258, 420] on div "BlueLion 1031" at bounding box center [278, 424] width 233 height 12
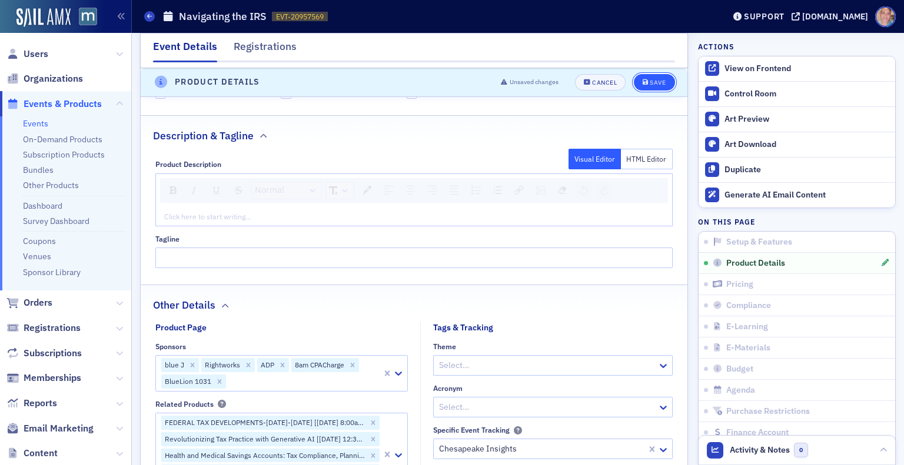
click at [650, 83] on div "Save" at bounding box center [658, 82] width 16 height 6
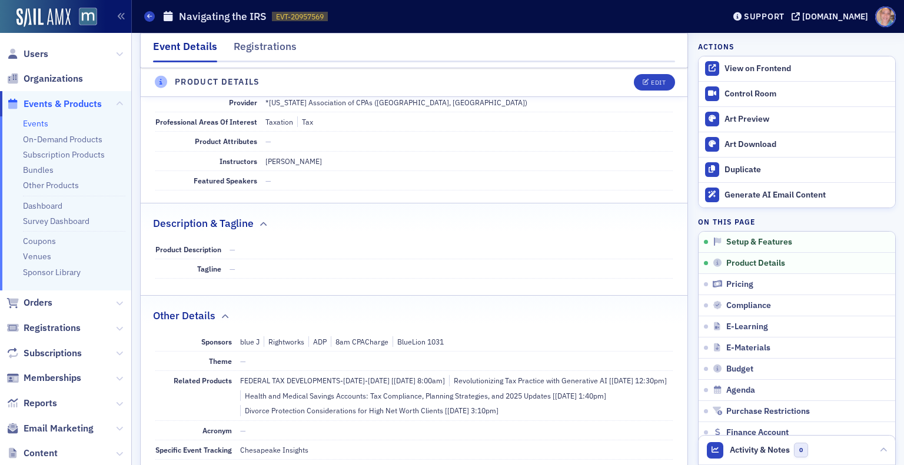
scroll to position [282, 0]
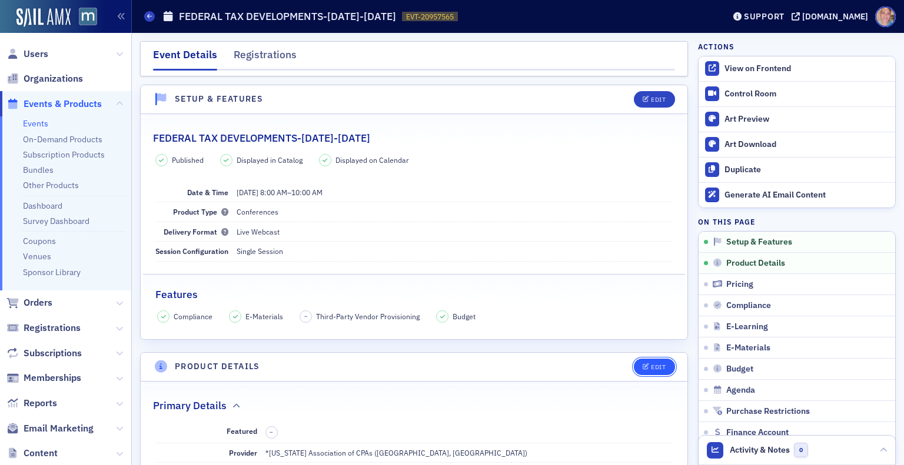
click at [651, 366] on div "Edit" at bounding box center [658, 367] width 15 height 6
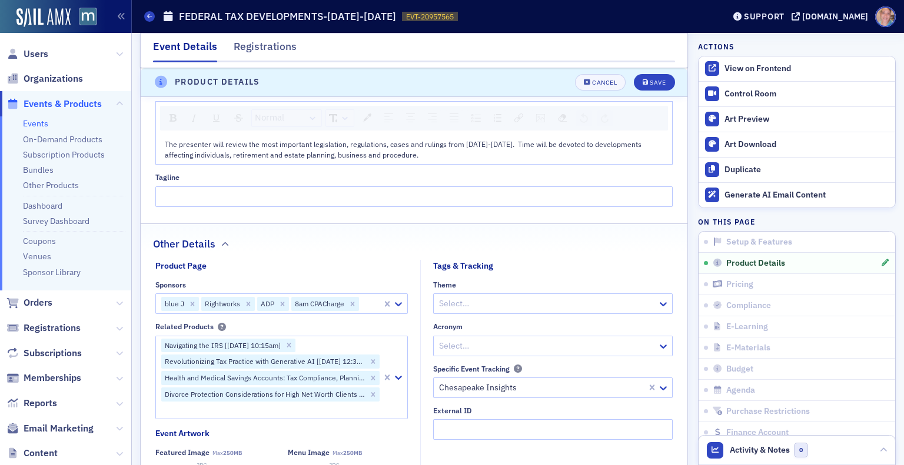
scroll to position [697, 0]
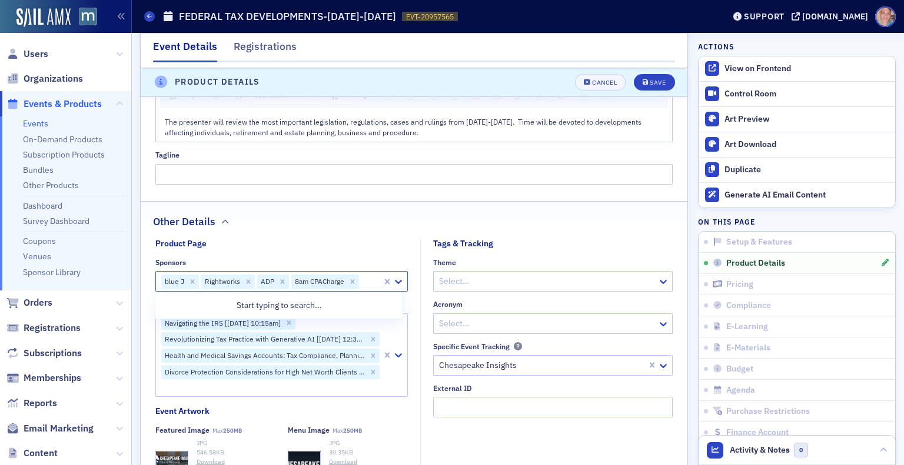
click at [361, 280] on input "Sponsors" at bounding box center [361, 281] width 2 height 12
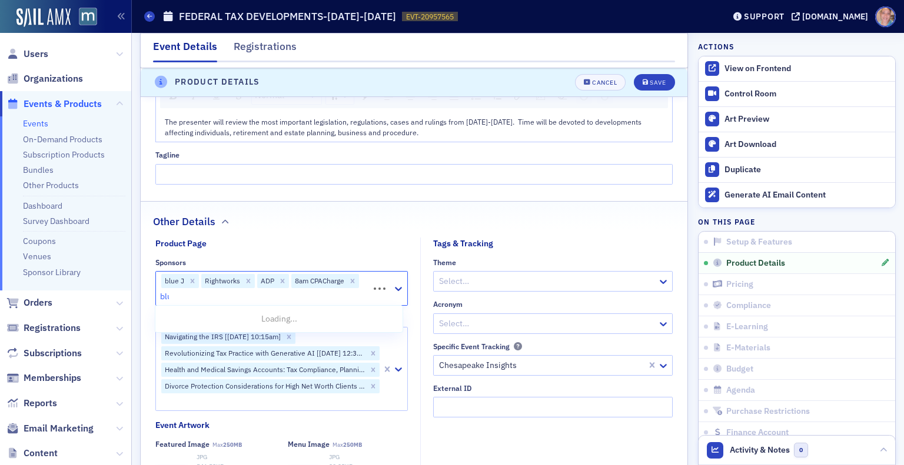
type input "blue"
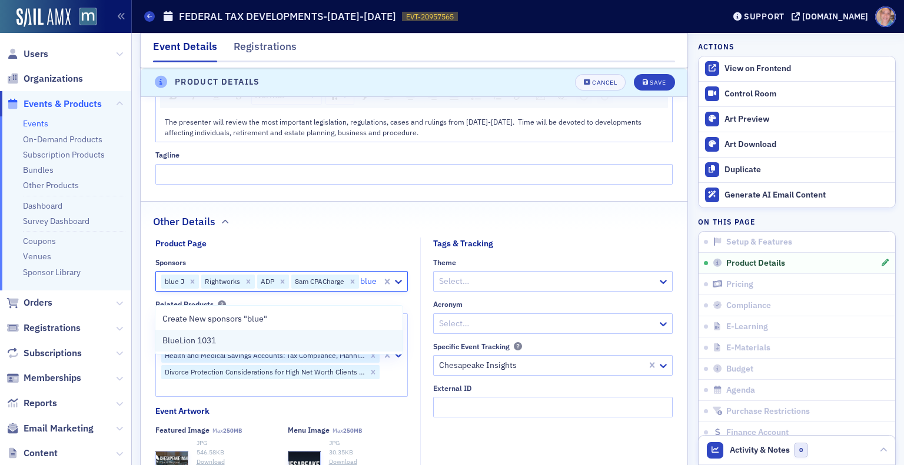
click at [271, 333] on div "BlueLion 1031" at bounding box center [278, 341] width 247 height 22
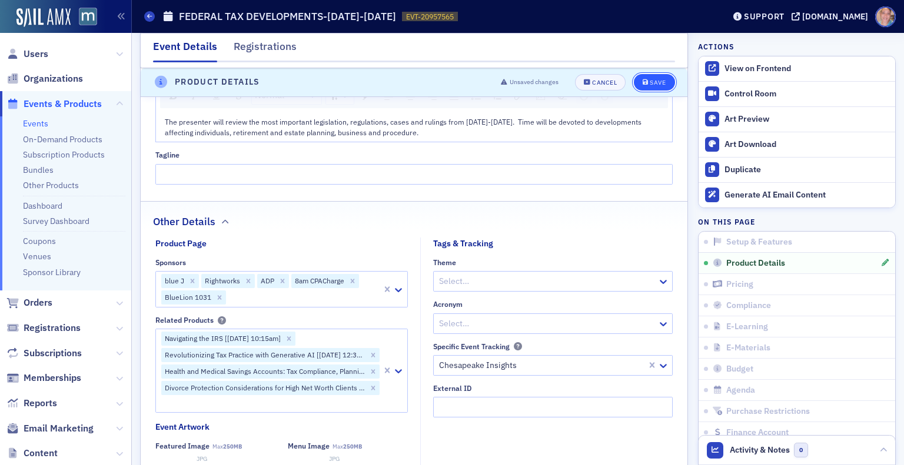
click at [650, 79] on div "Save" at bounding box center [658, 82] width 16 height 6
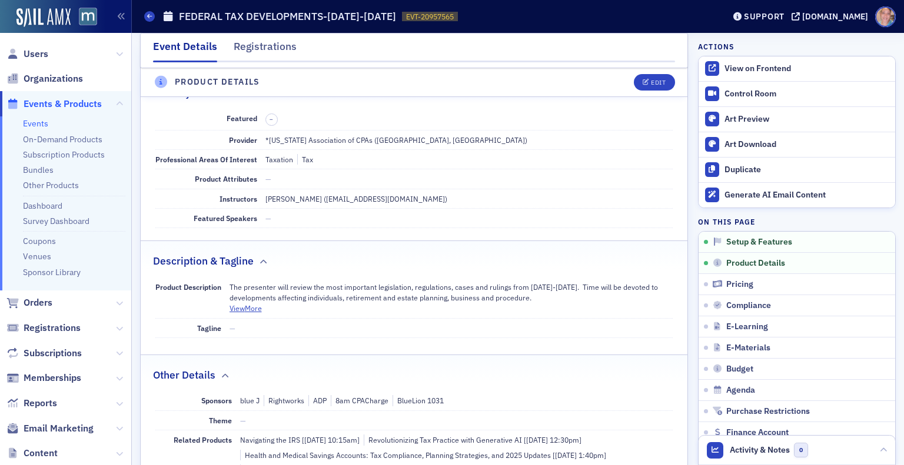
scroll to position [282, 0]
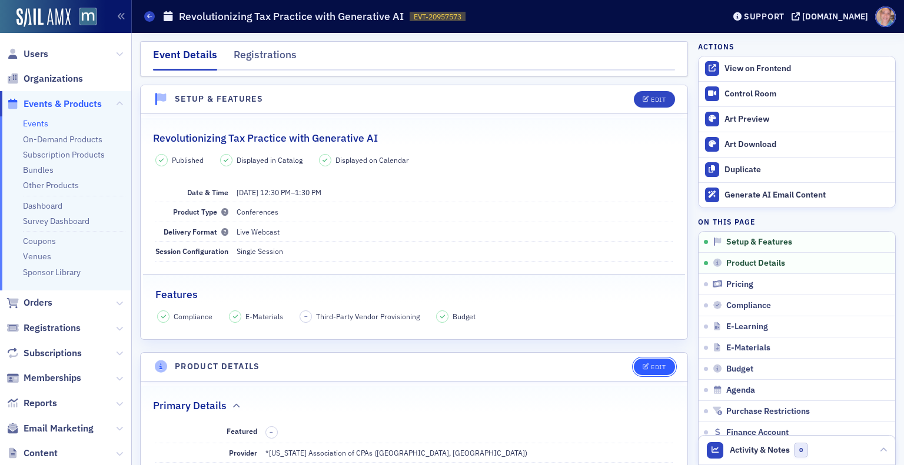
click at [651, 364] on div "Edit" at bounding box center [658, 367] width 15 height 6
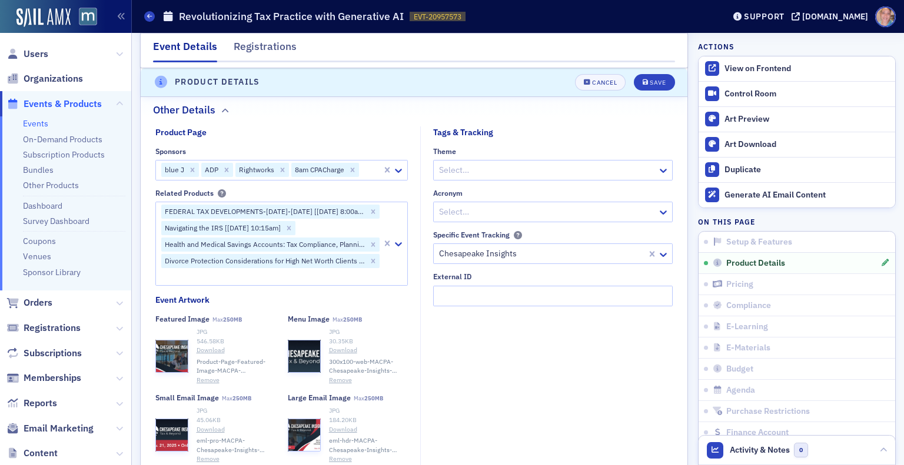
scroll to position [1144, 0]
click at [367, 169] on div at bounding box center [370, 169] width 21 height 15
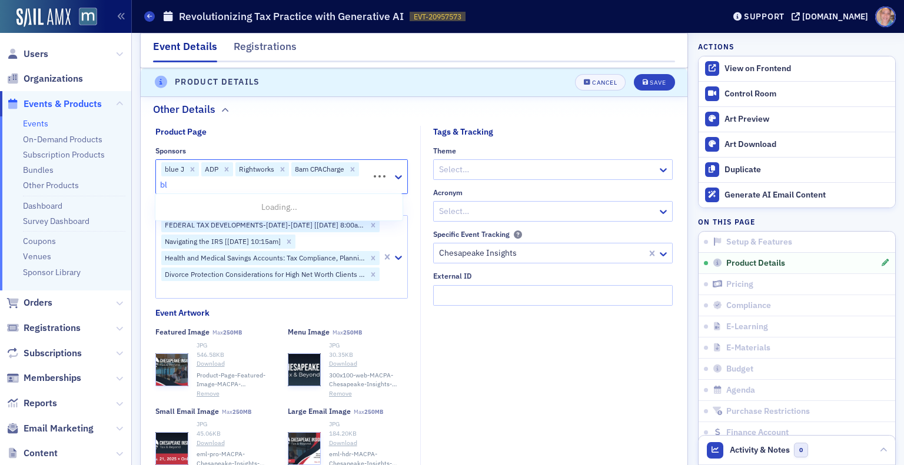
type input "blu"
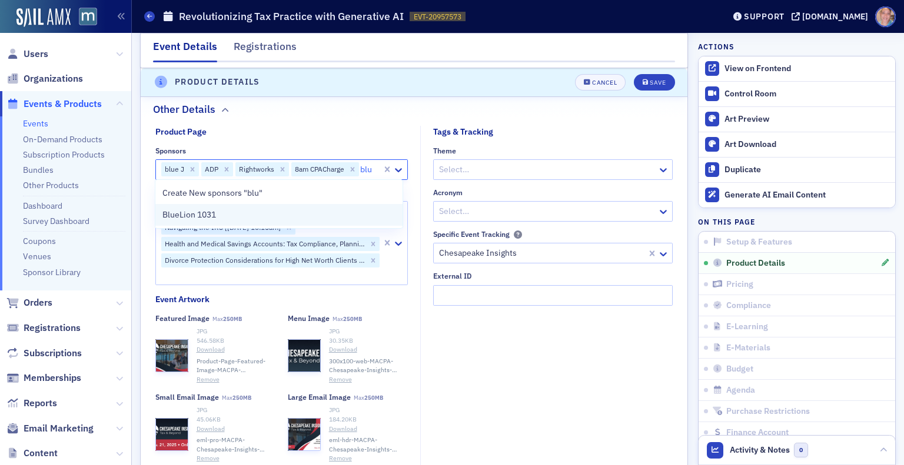
click at [209, 216] on span "BlueLion 1031" at bounding box center [189, 215] width 54 height 12
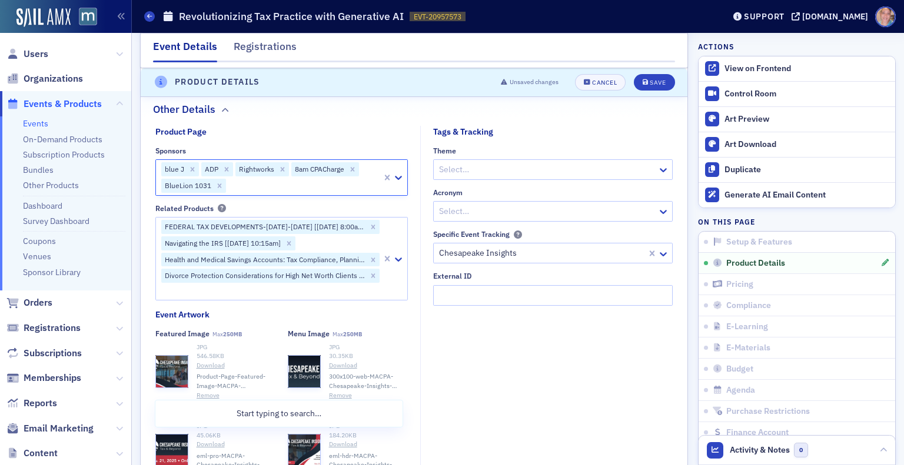
scroll to position [920, 0]
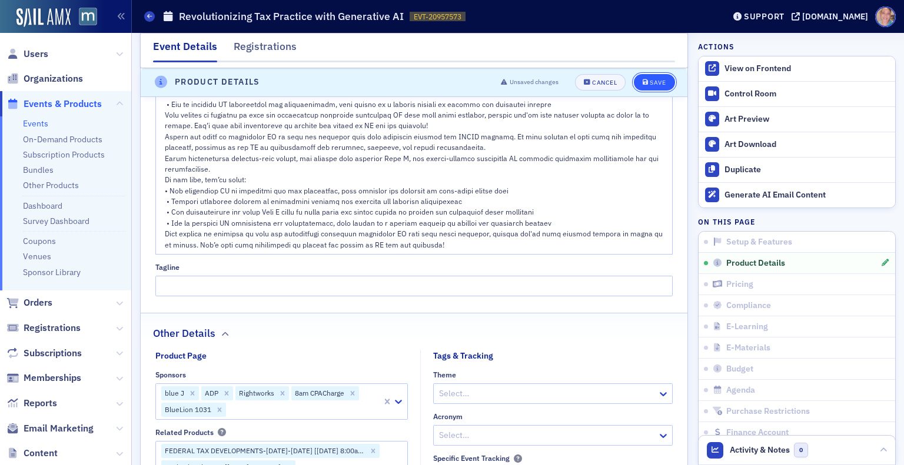
click at [650, 84] on div "Save" at bounding box center [658, 82] width 16 height 6
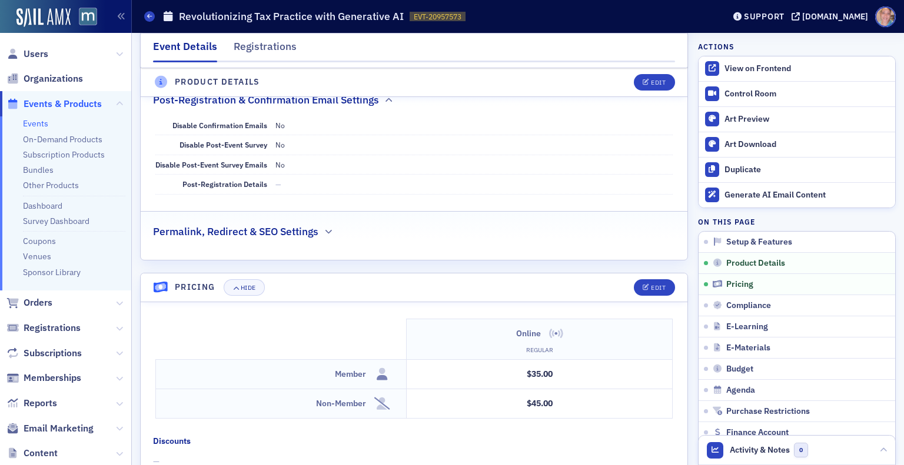
scroll to position [801, 0]
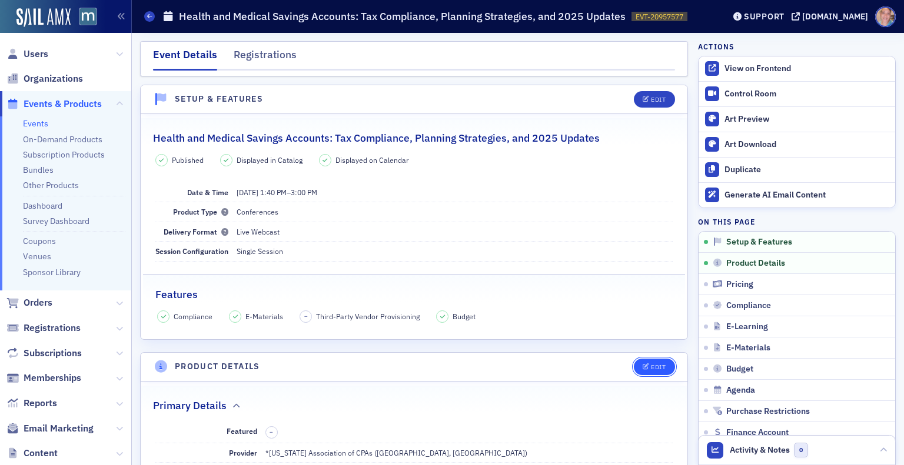
click at [651, 367] on div "Edit" at bounding box center [658, 367] width 15 height 6
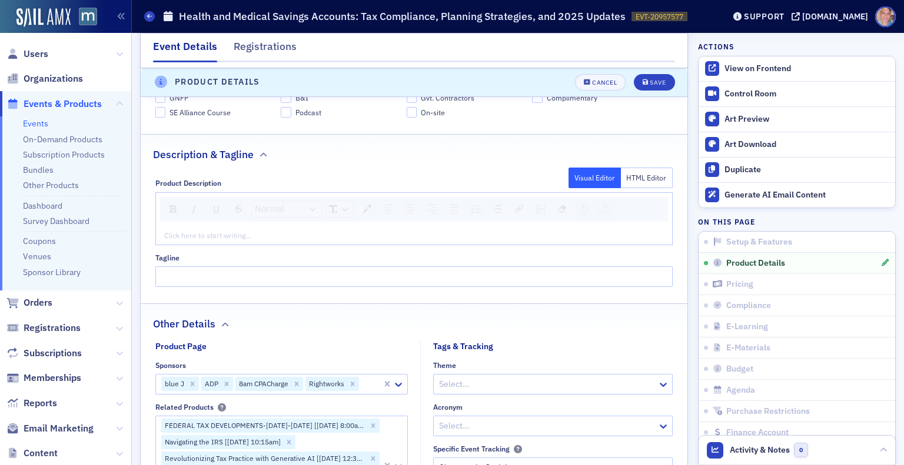
scroll to position [749, 0]
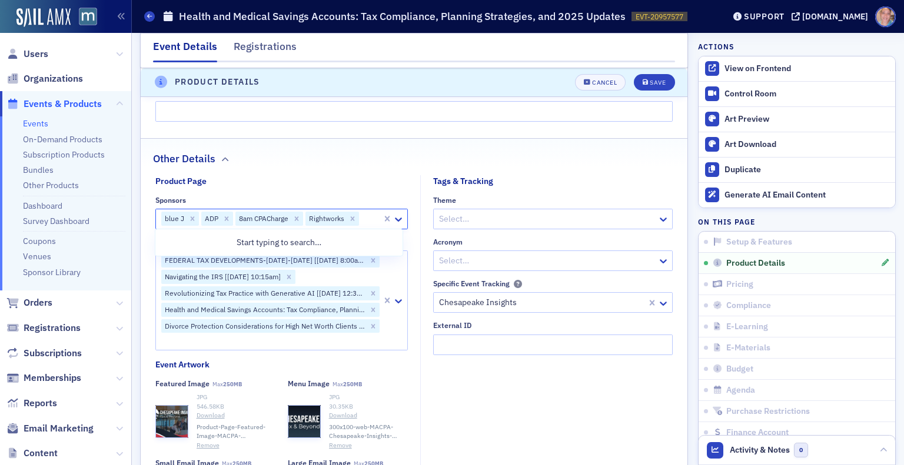
click at [364, 218] on div at bounding box center [370, 219] width 21 height 15
type input "lu"
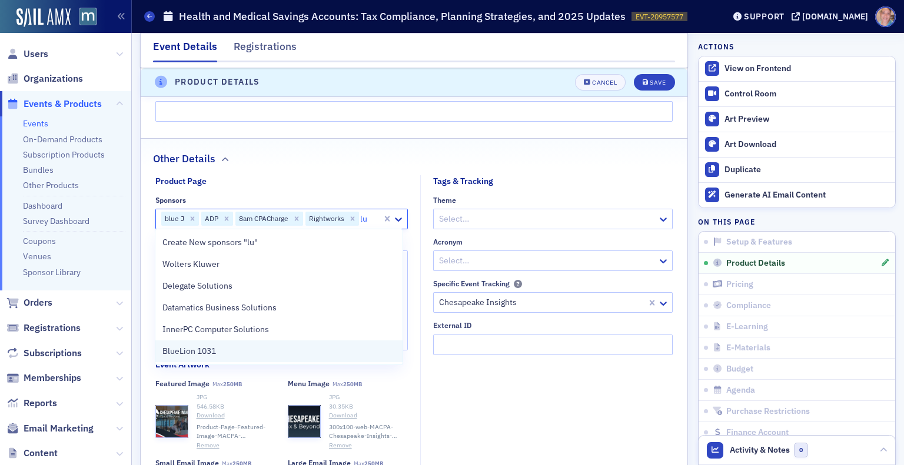
click at [215, 351] on span "BlueLion 1031" at bounding box center [189, 351] width 54 height 12
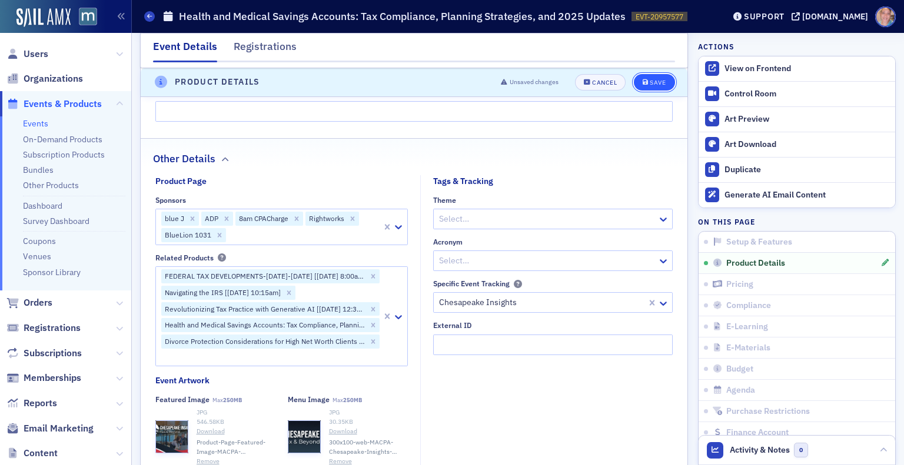
click at [650, 84] on div "Save" at bounding box center [658, 82] width 16 height 6
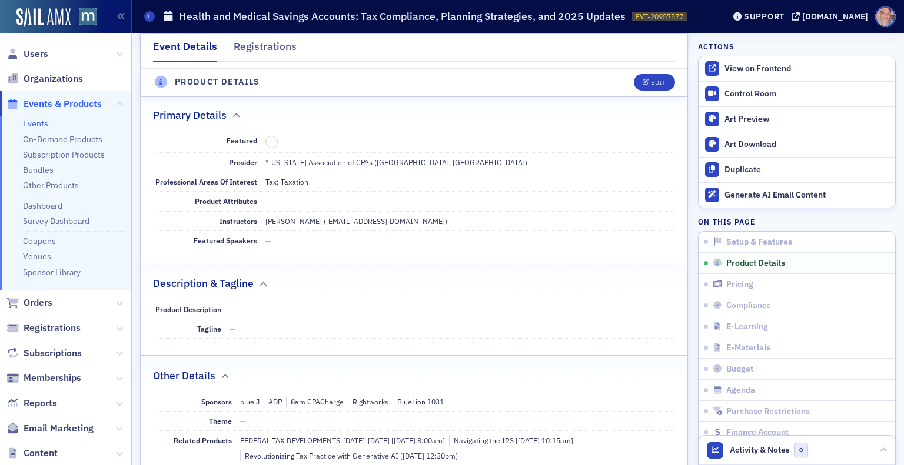
scroll to position [282, 0]
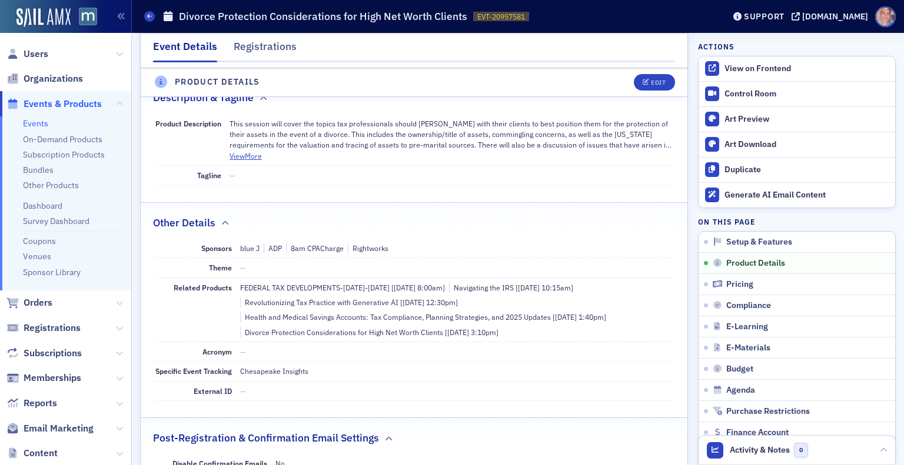
scroll to position [475, 0]
click at [651, 81] on div "Edit" at bounding box center [658, 82] width 15 height 6
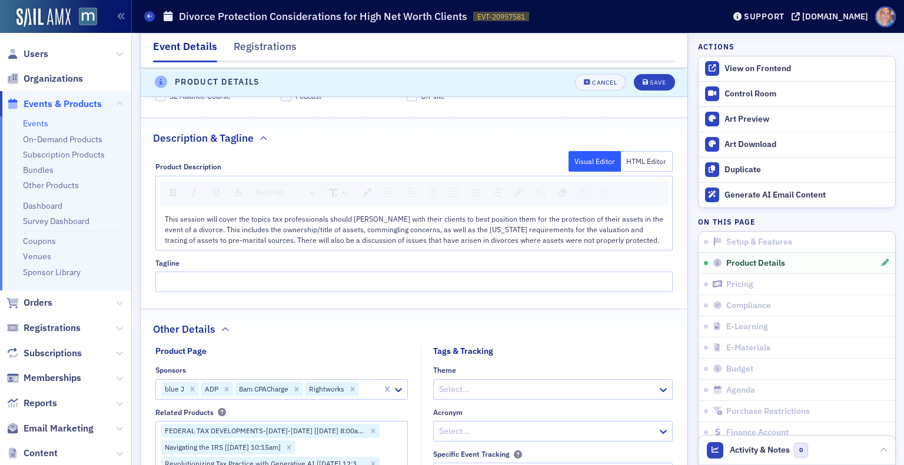
scroll to position [601, 0]
click at [368, 387] on div at bounding box center [370, 389] width 21 height 15
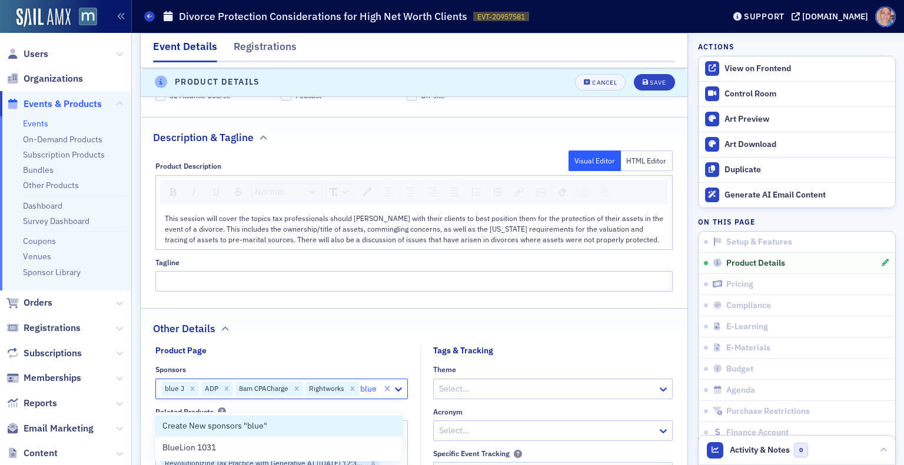
type input "bluel"
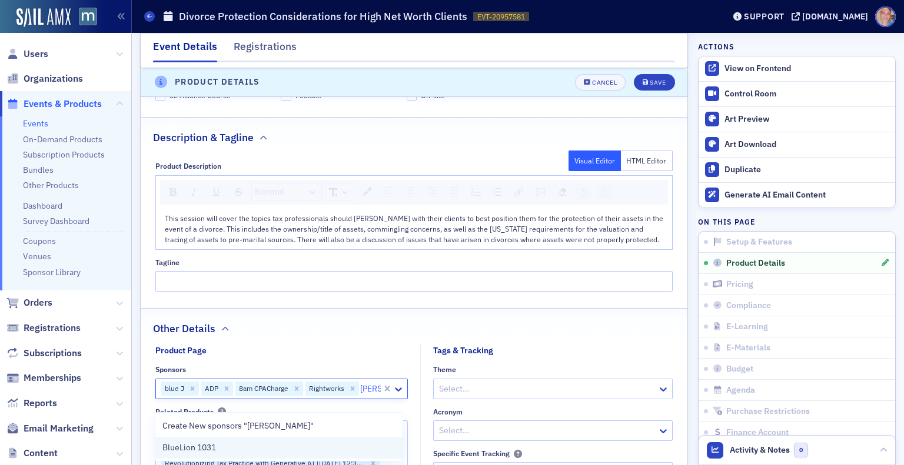
click at [212, 451] on span "BlueLion 1031" at bounding box center [189, 448] width 54 height 12
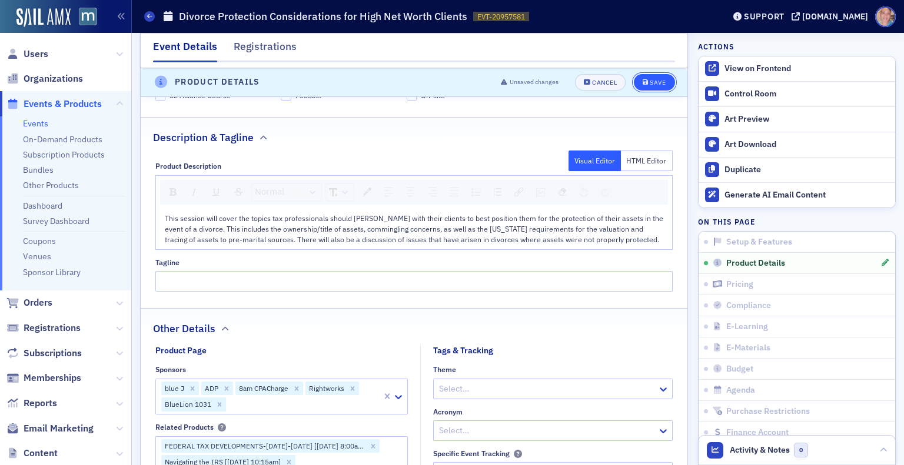
click at [650, 83] on div "Save" at bounding box center [658, 82] width 16 height 6
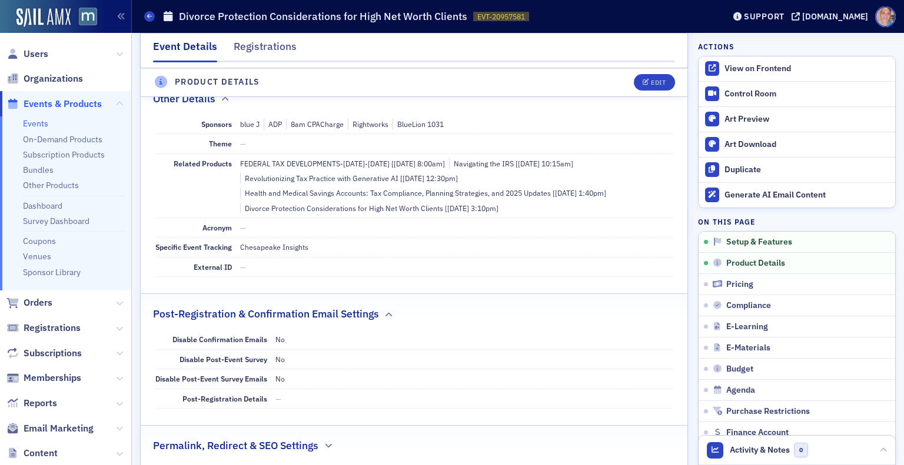
scroll to position [282, 0]
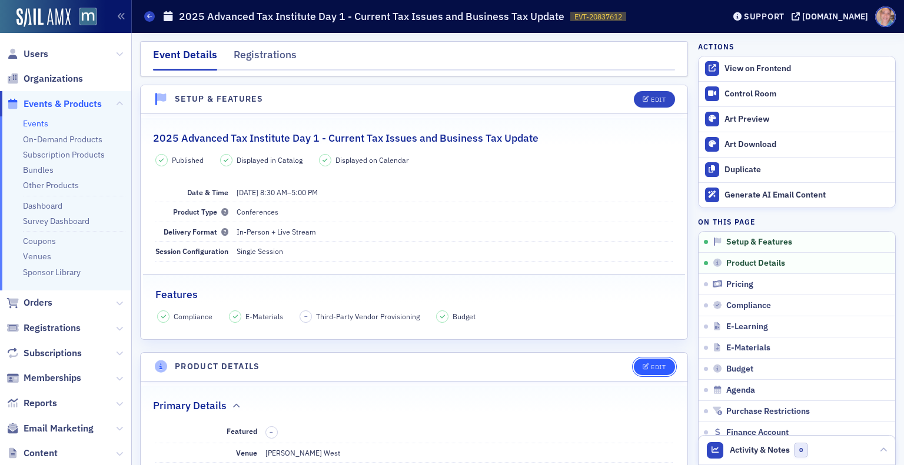
click at [640, 359] on button "Edit" at bounding box center [654, 367] width 41 height 16
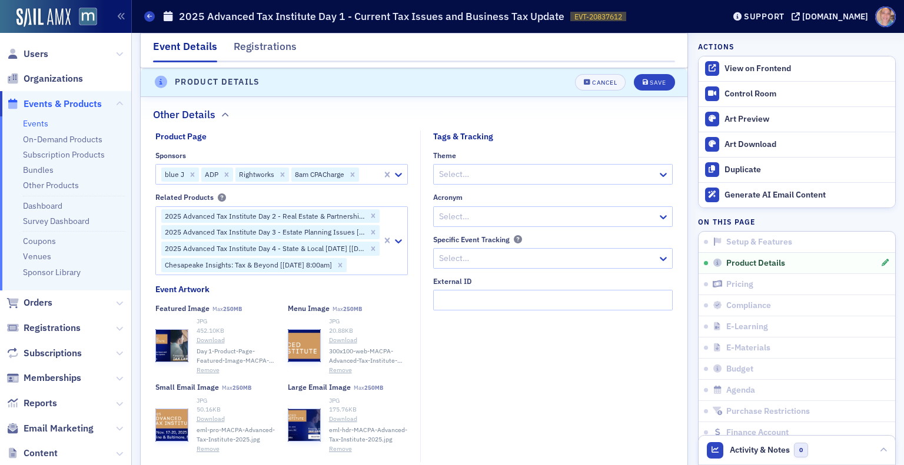
scroll to position [965, 0]
click at [364, 175] on div at bounding box center [370, 174] width 21 height 15
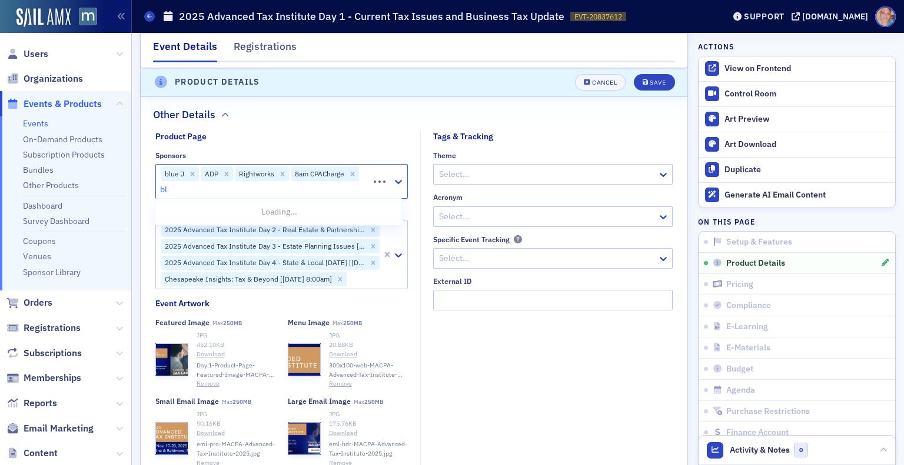
type input "blu"
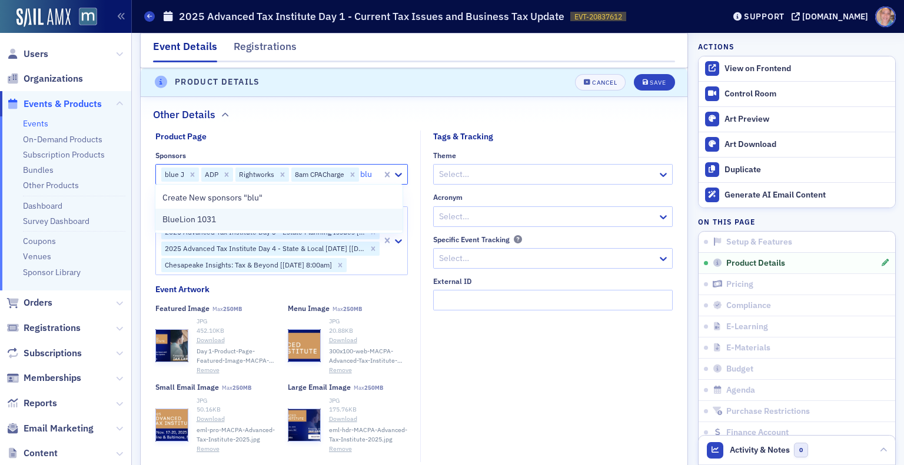
click at [224, 221] on div "BlueLion 1031" at bounding box center [278, 220] width 233 height 12
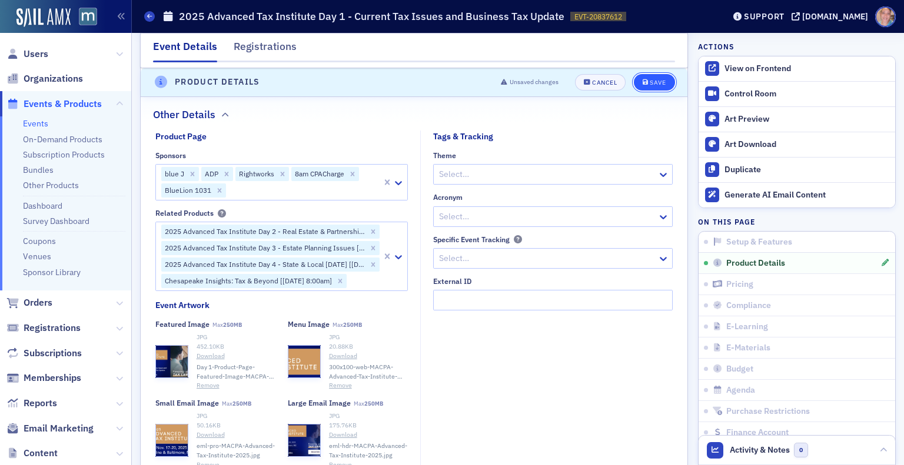
click at [645, 76] on button "Save" at bounding box center [654, 82] width 41 height 16
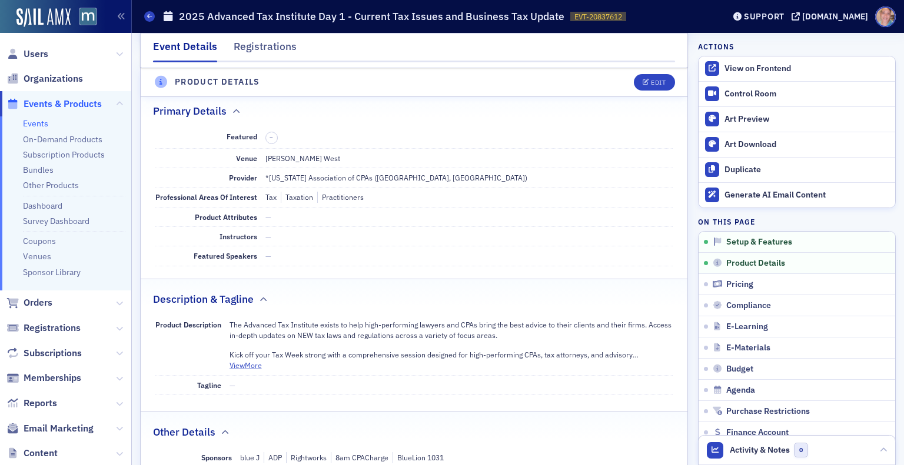
scroll to position [282, 0]
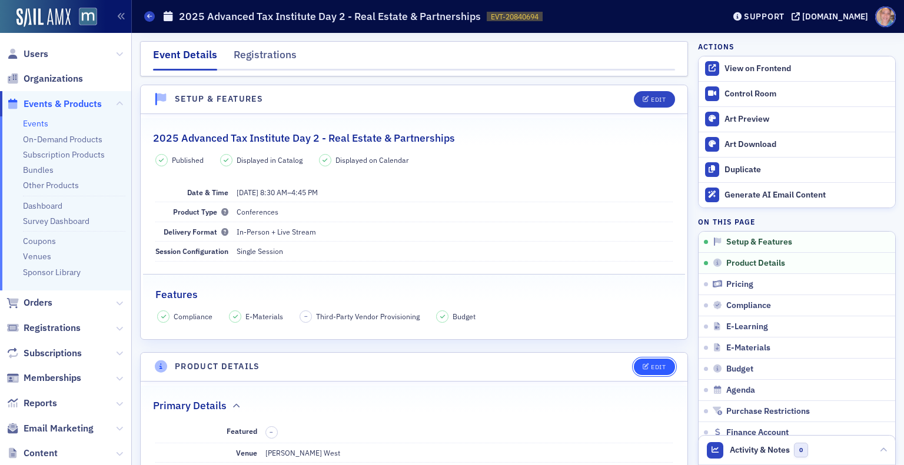
click at [642, 364] on span "Edit" at bounding box center [653, 367] width 23 height 6
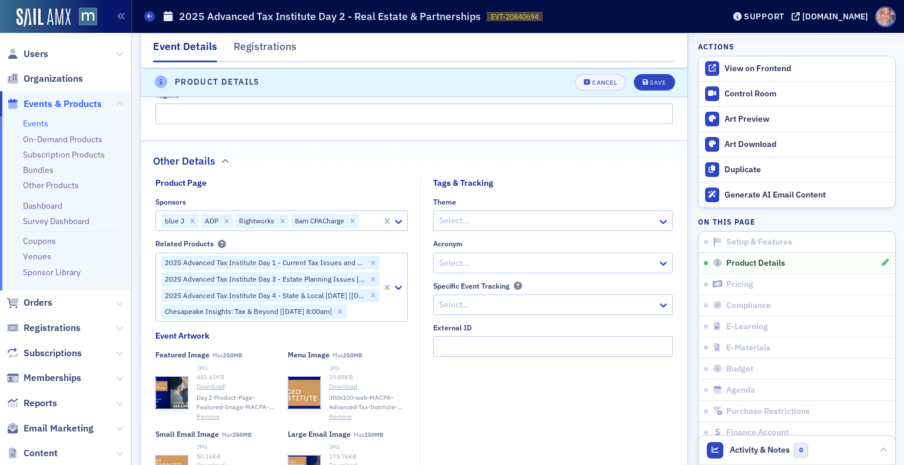
scroll to position [899, 0]
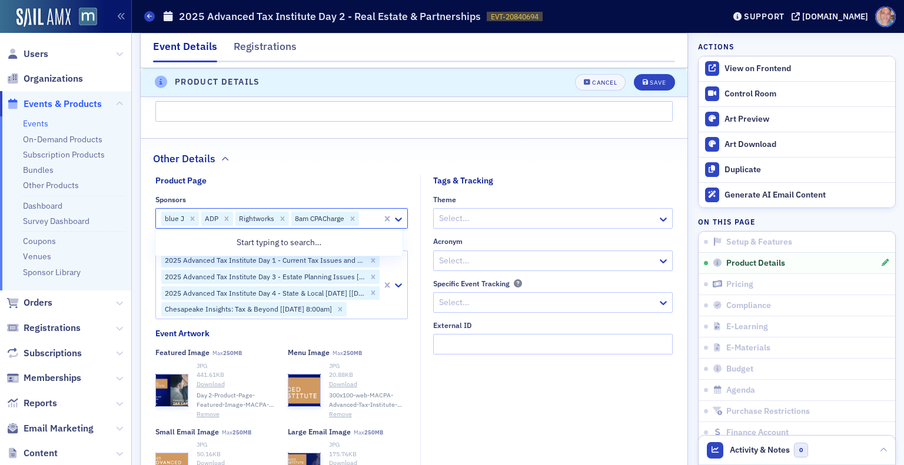
click at [362, 217] on div at bounding box center [370, 218] width 21 height 15
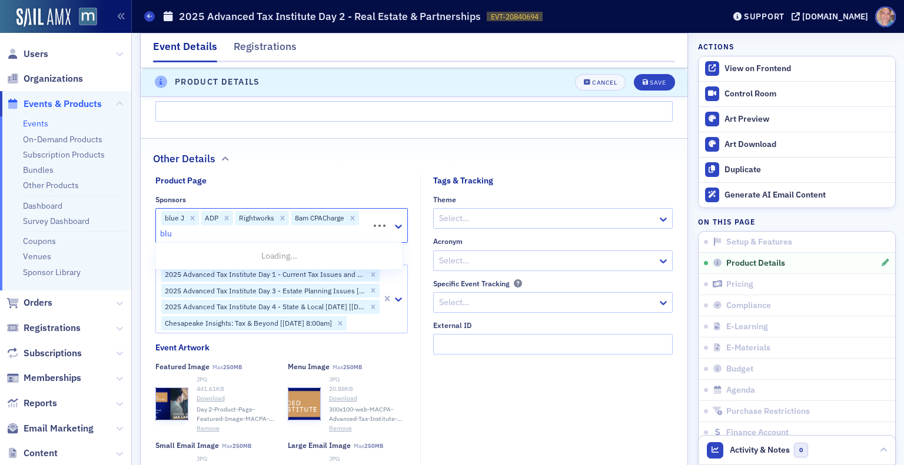
type input "blue"
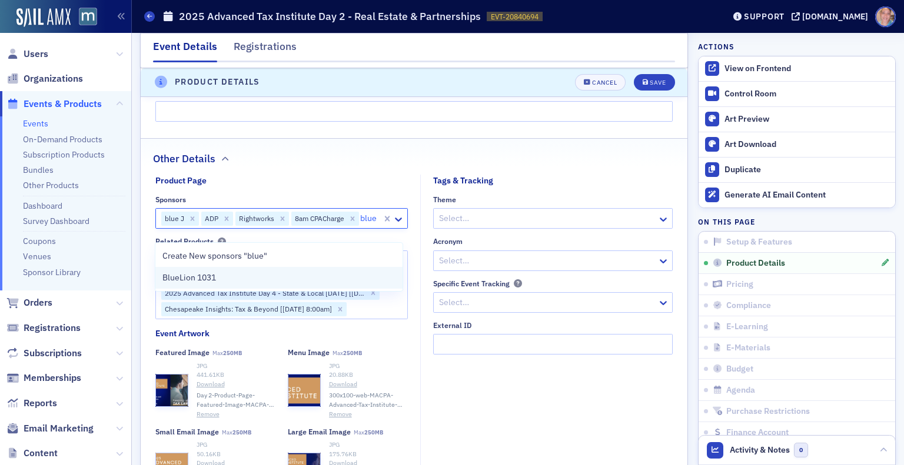
click at [275, 277] on div "BlueLion 1031" at bounding box center [278, 278] width 233 height 12
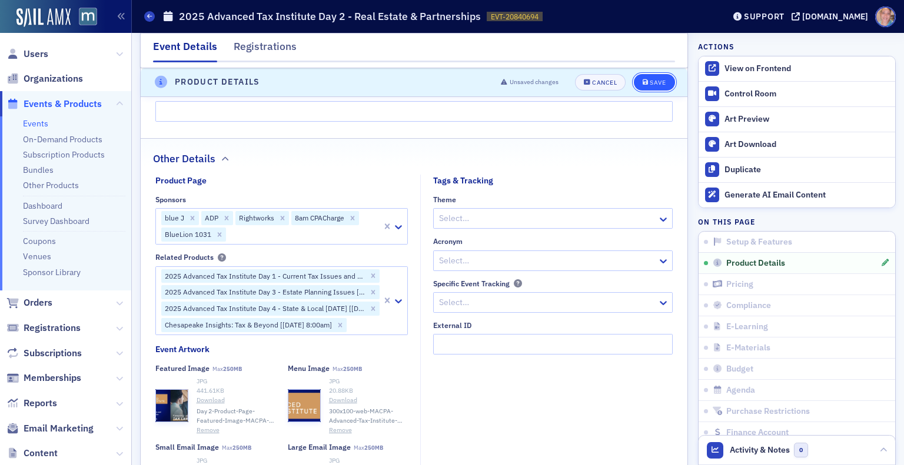
click at [650, 79] on div "Save" at bounding box center [658, 82] width 16 height 6
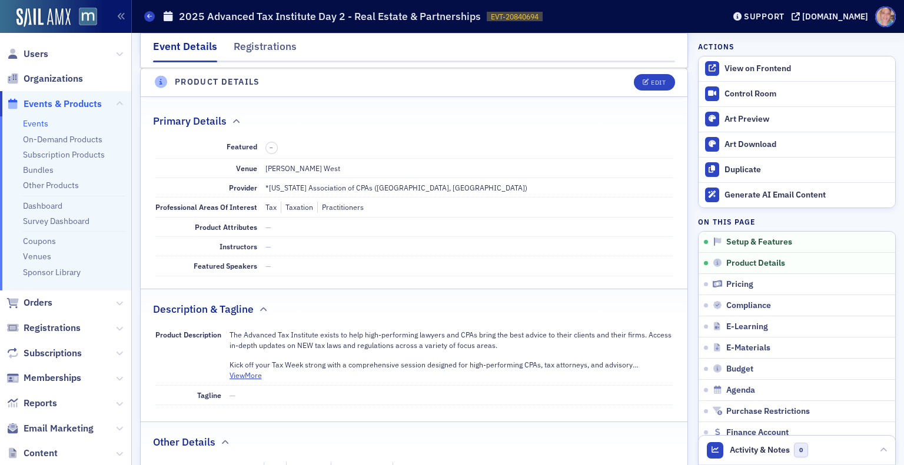
scroll to position [282, 0]
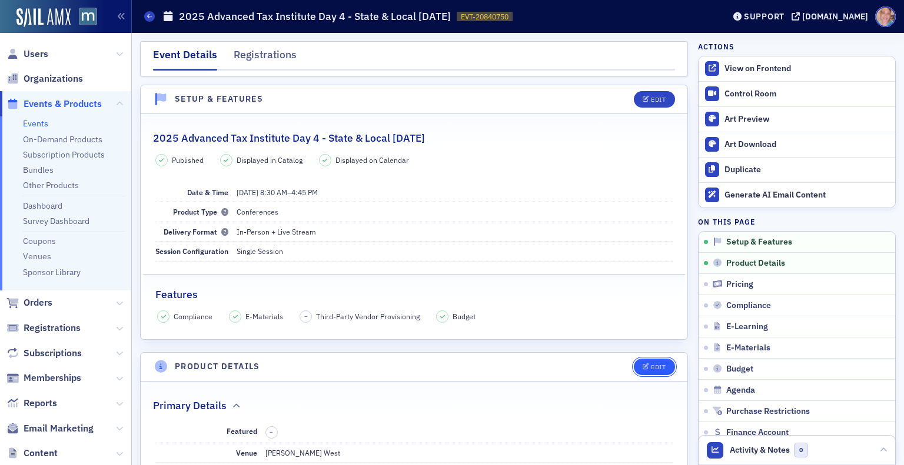
click at [651, 365] on div "Edit" at bounding box center [658, 367] width 15 height 6
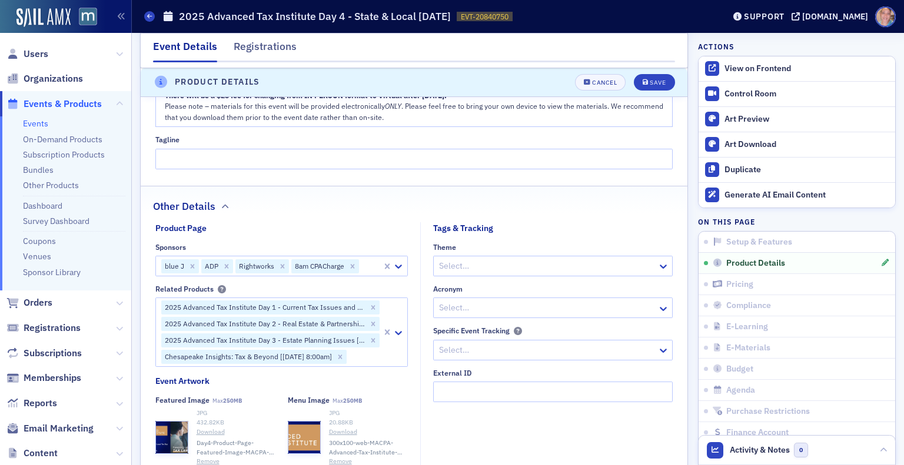
scroll to position [843, 0]
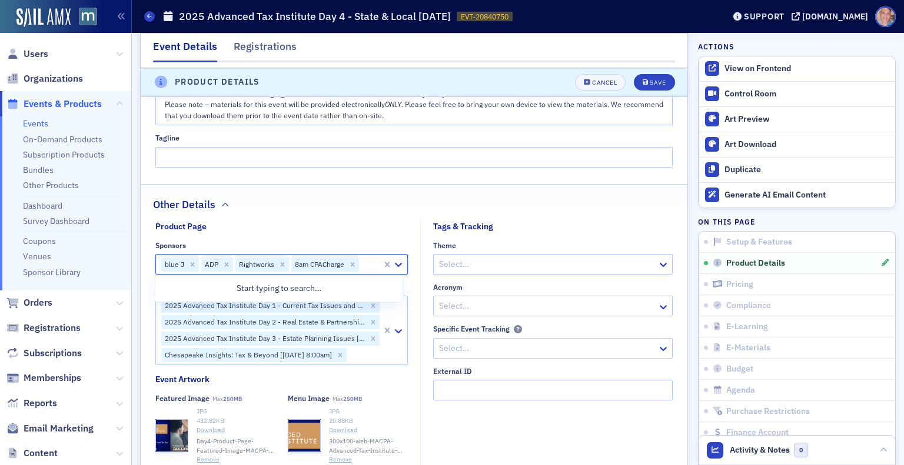
click at [369, 261] on div at bounding box center [370, 264] width 21 height 15
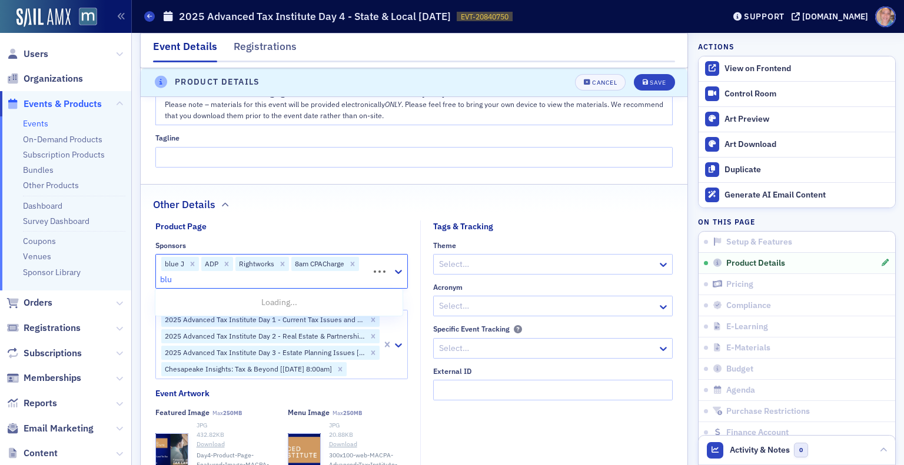
type input "blue"
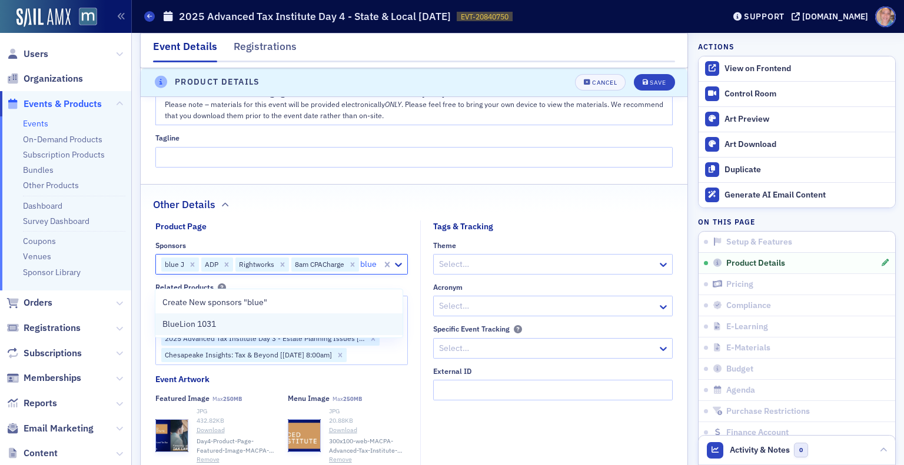
click at [237, 324] on div "BlueLion 1031" at bounding box center [278, 324] width 233 height 12
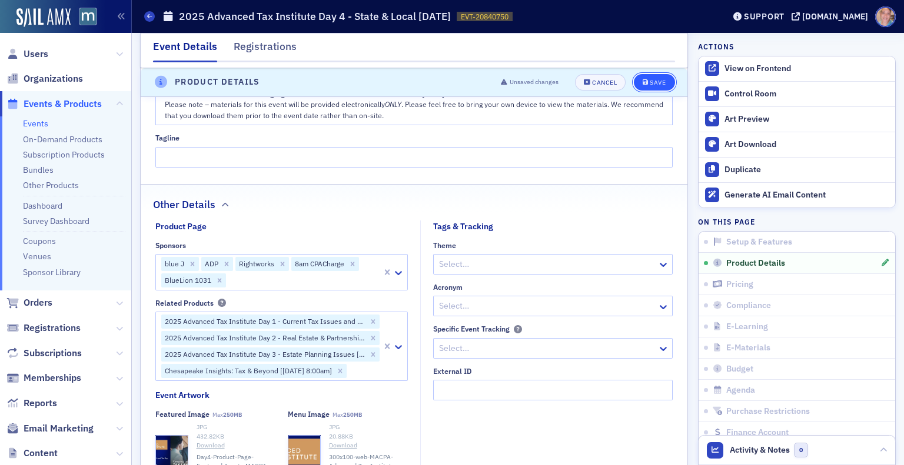
click at [650, 82] on div "Save" at bounding box center [658, 82] width 16 height 6
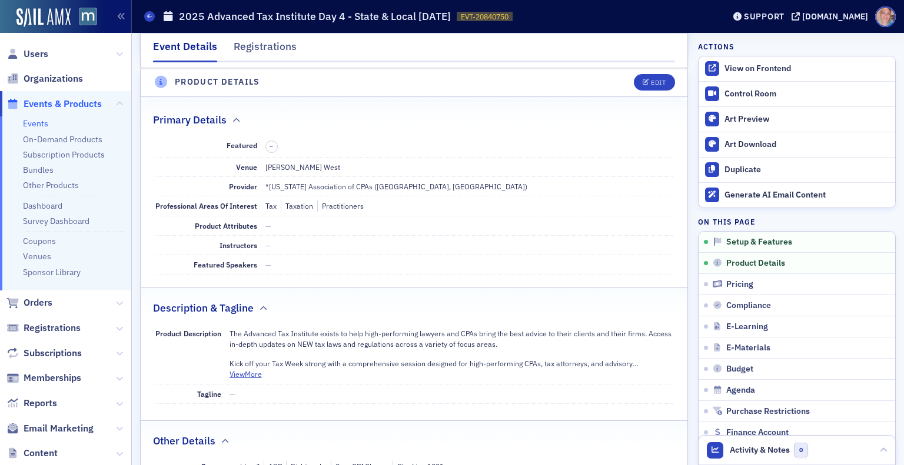
scroll to position [282, 0]
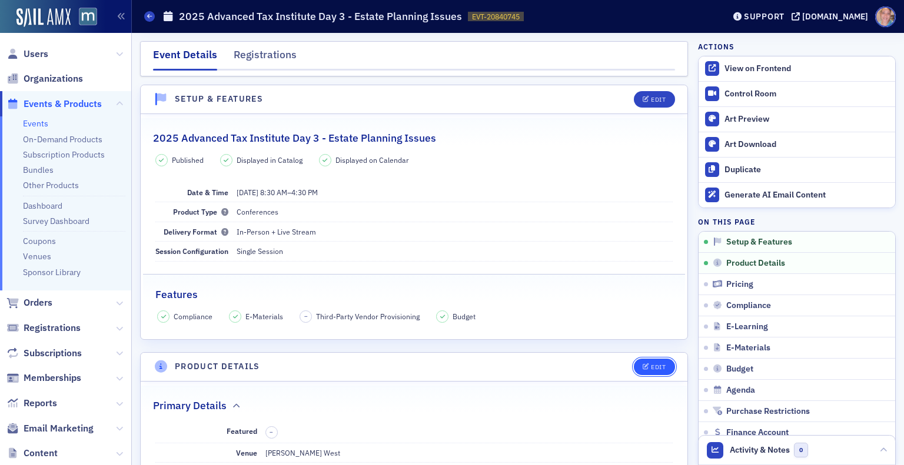
click at [642, 364] on icon "button" at bounding box center [645, 367] width 7 height 6
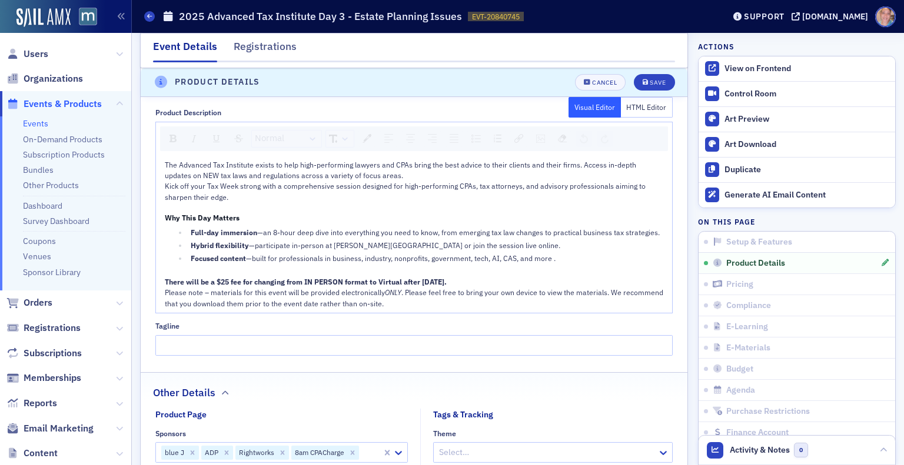
scroll to position [913, 0]
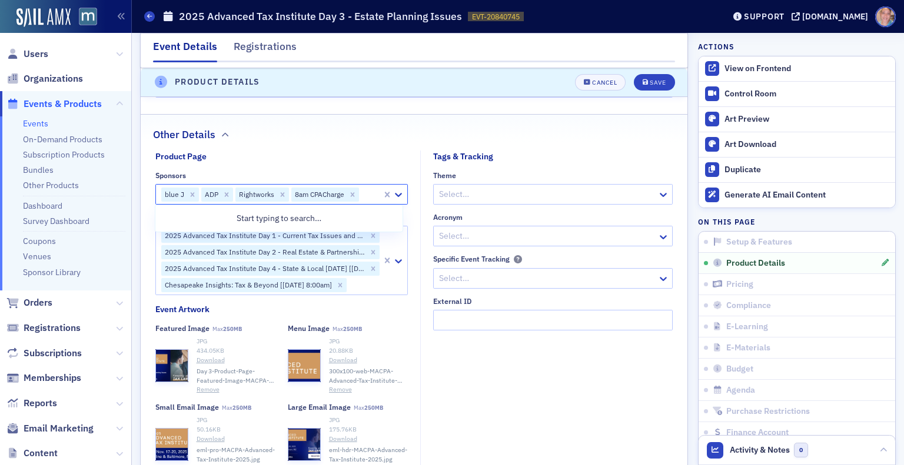
click at [362, 192] on div at bounding box center [370, 194] width 21 height 15
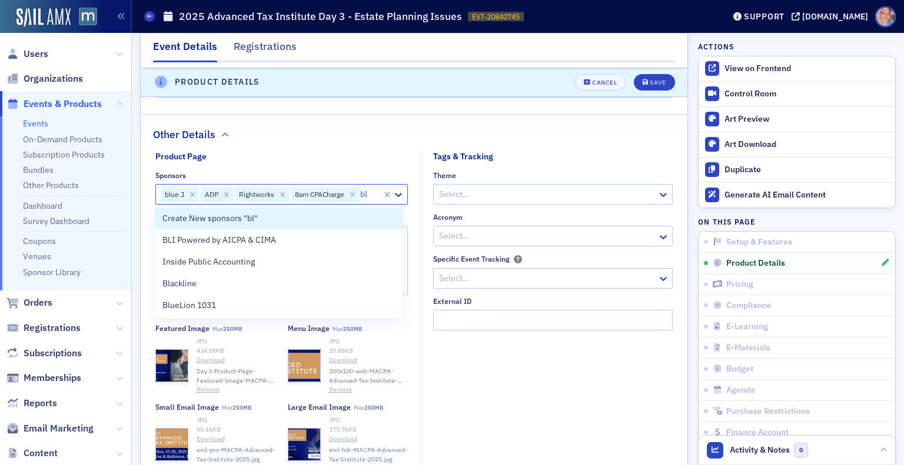
type input "blu"
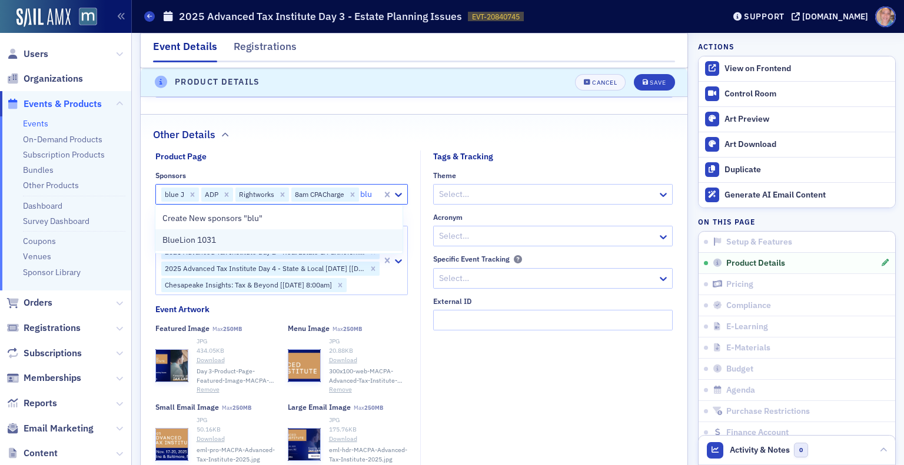
click at [202, 241] on span "BlueLion 1031" at bounding box center [189, 240] width 54 height 12
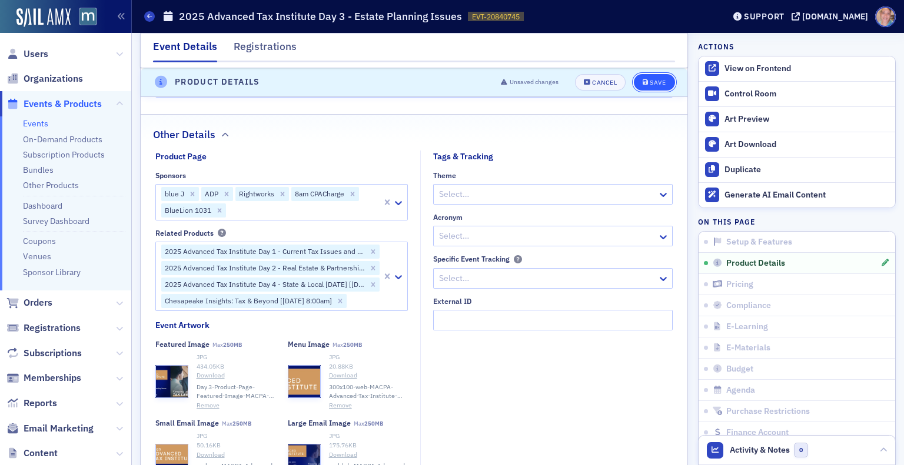
click at [650, 79] on div "Save" at bounding box center [658, 82] width 16 height 6
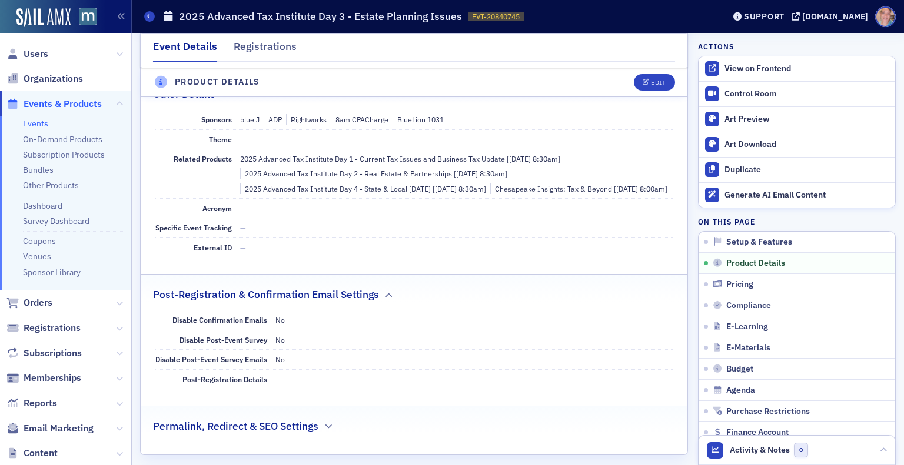
scroll to position [584, 0]
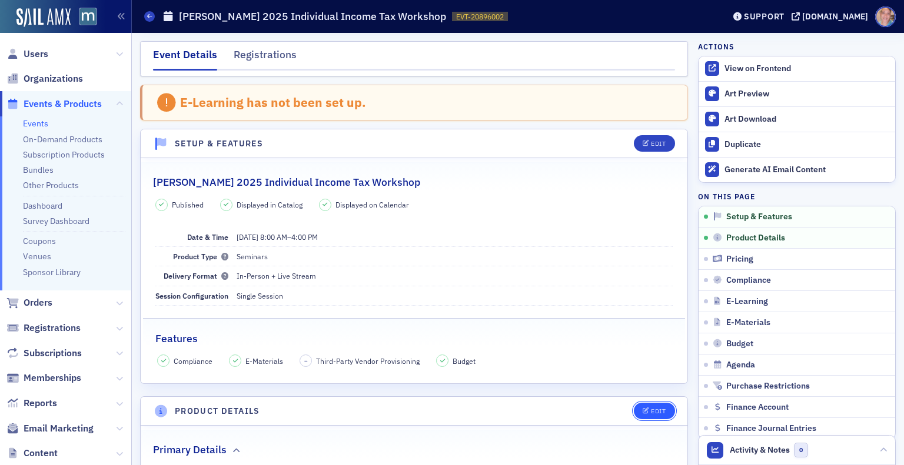
click at [651, 408] on div "Edit" at bounding box center [658, 411] width 15 height 6
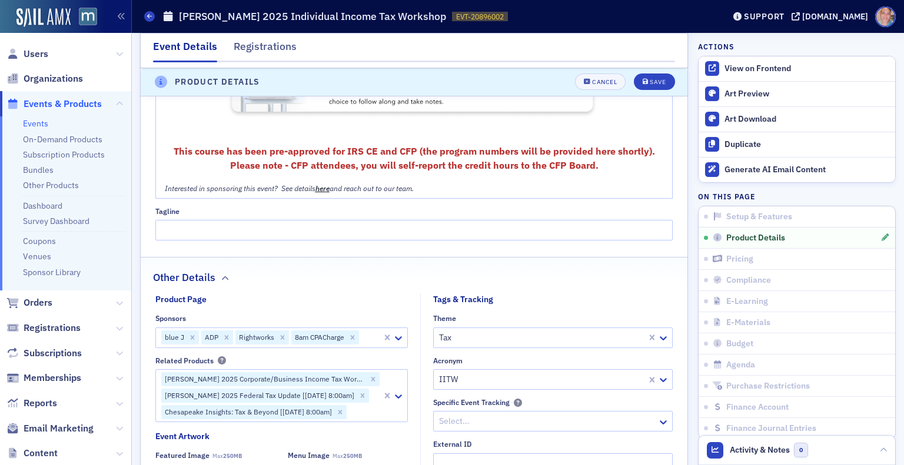
scroll to position [993, 0]
click at [367, 333] on div at bounding box center [370, 337] width 21 height 15
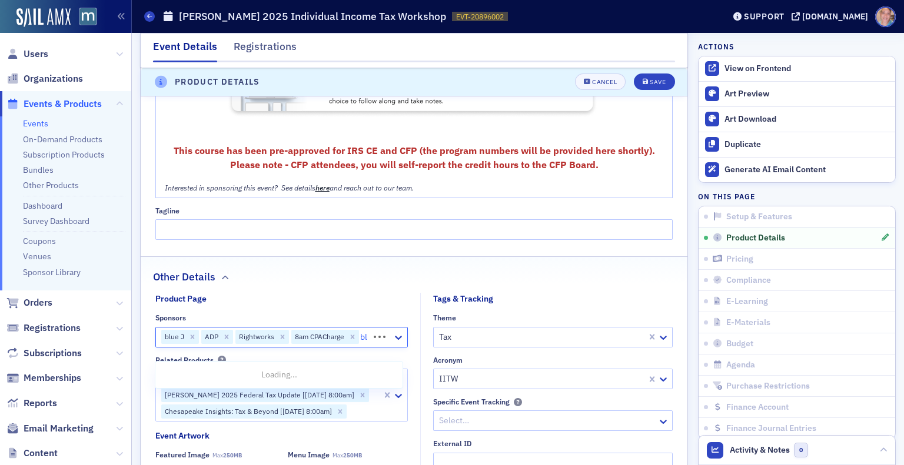
type input "blu"
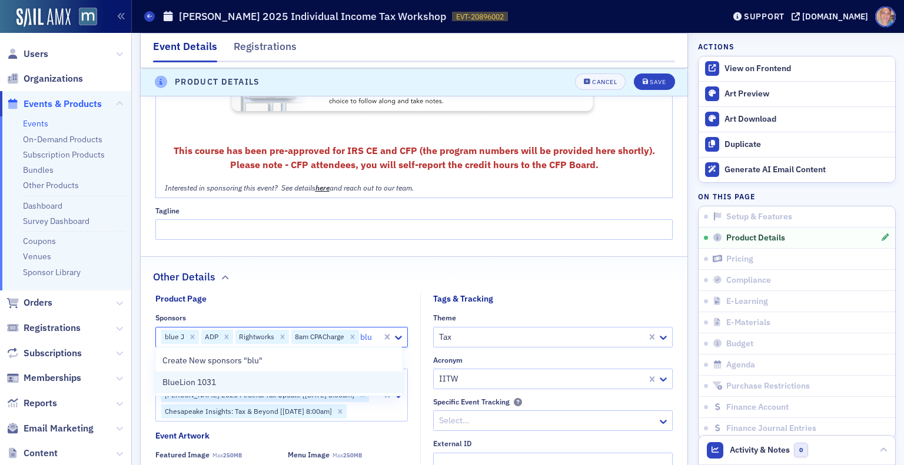
click at [189, 382] on span "BlueLion 1031" at bounding box center [189, 383] width 54 height 12
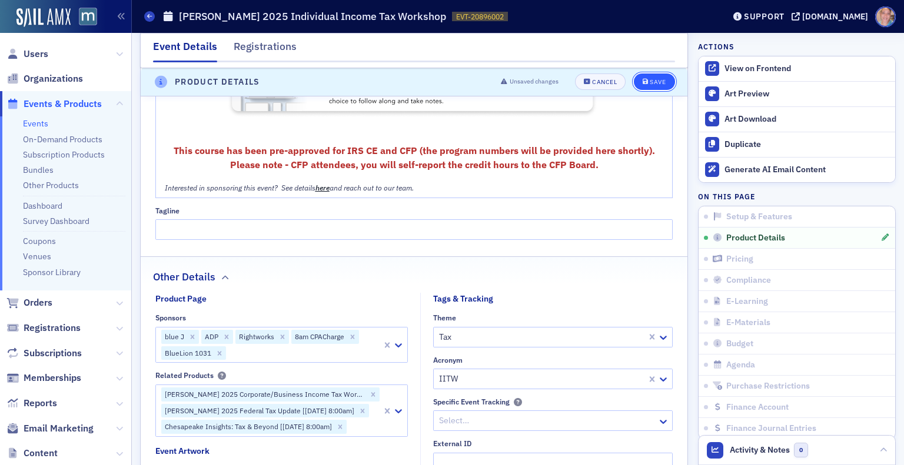
click at [650, 80] on div "Save" at bounding box center [658, 82] width 16 height 6
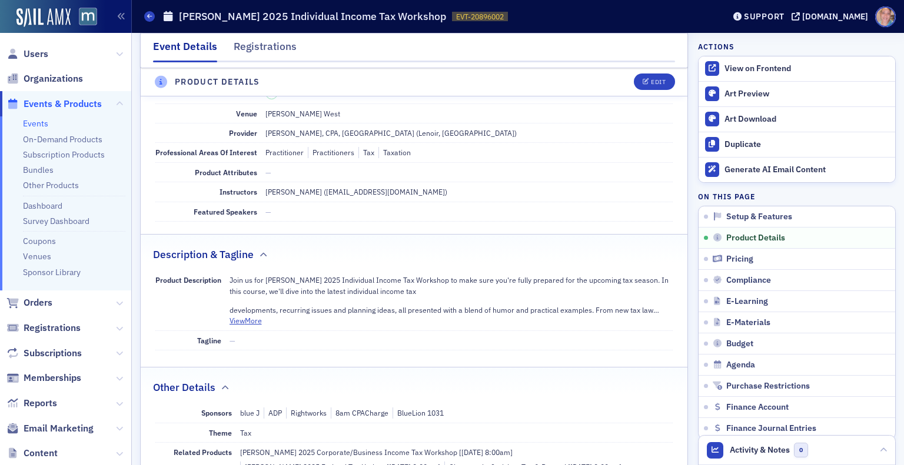
scroll to position [327, 0]
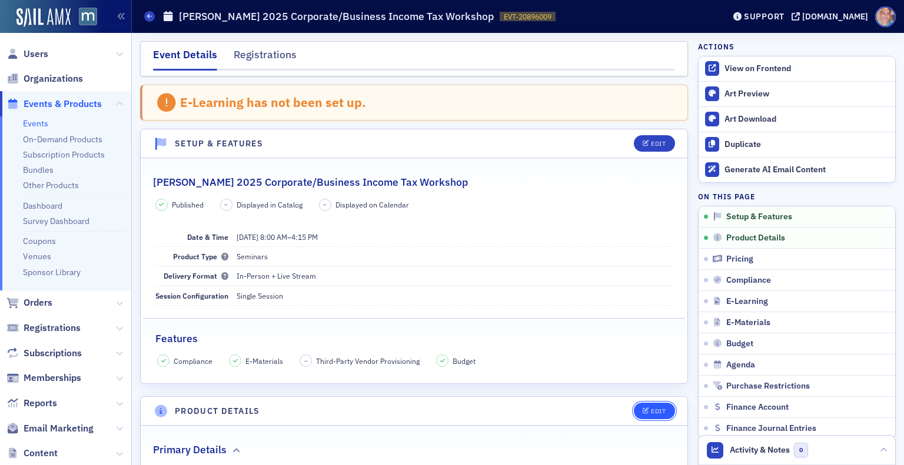
click at [651, 410] on div "Edit" at bounding box center [658, 411] width 15 height 6
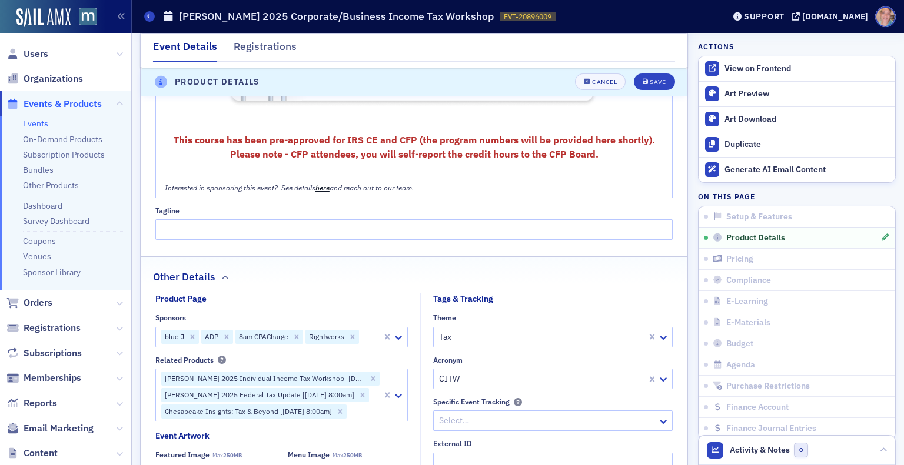
scroll to position [1170, 0]
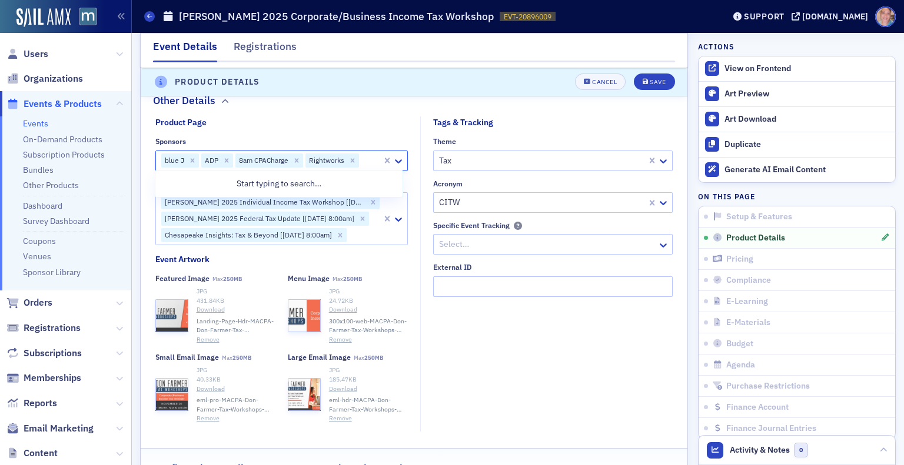
click at [365, 161] on div at bounding box center [370, 161] width 21 height 15
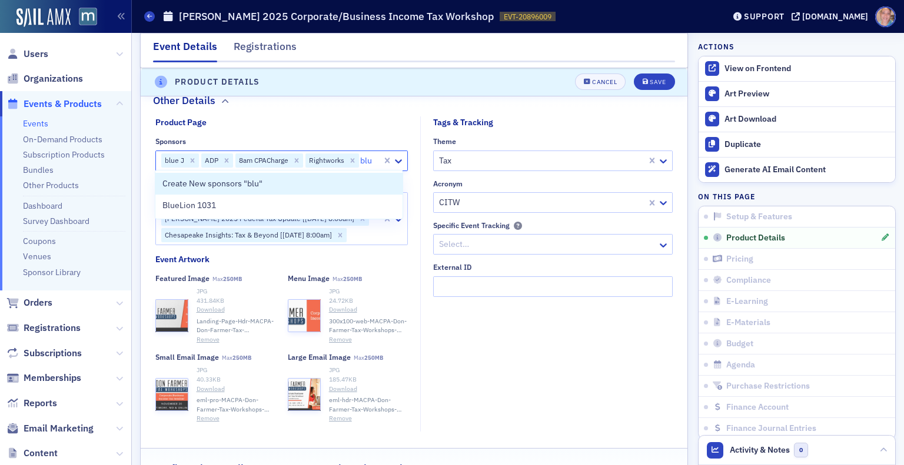
type input "blue"
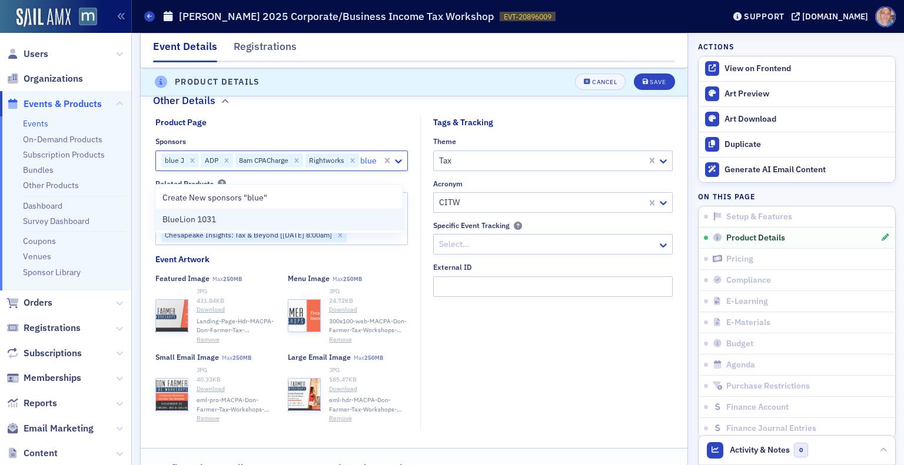
click at [214, 221] on span "BlueLion 1031" at bounding box center [189, 220] width 54 height 12
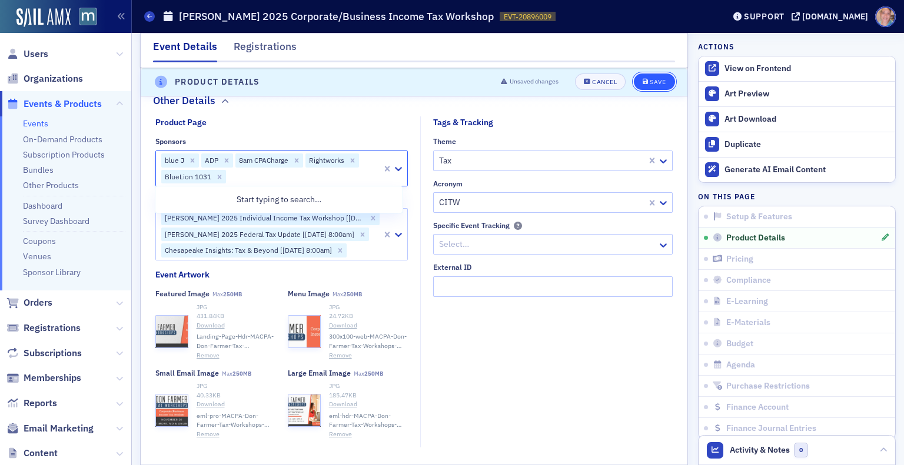
click at [650, 79] on div "Save" at bounding box center [658, 82] width 16 height 6
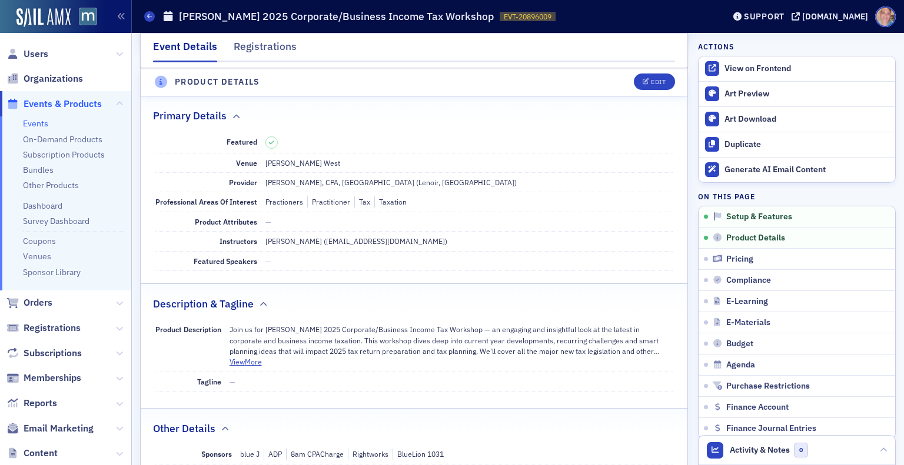
scroll to position [327, 0]
